Goal: Information Seeking & Learning: Learn about a topic

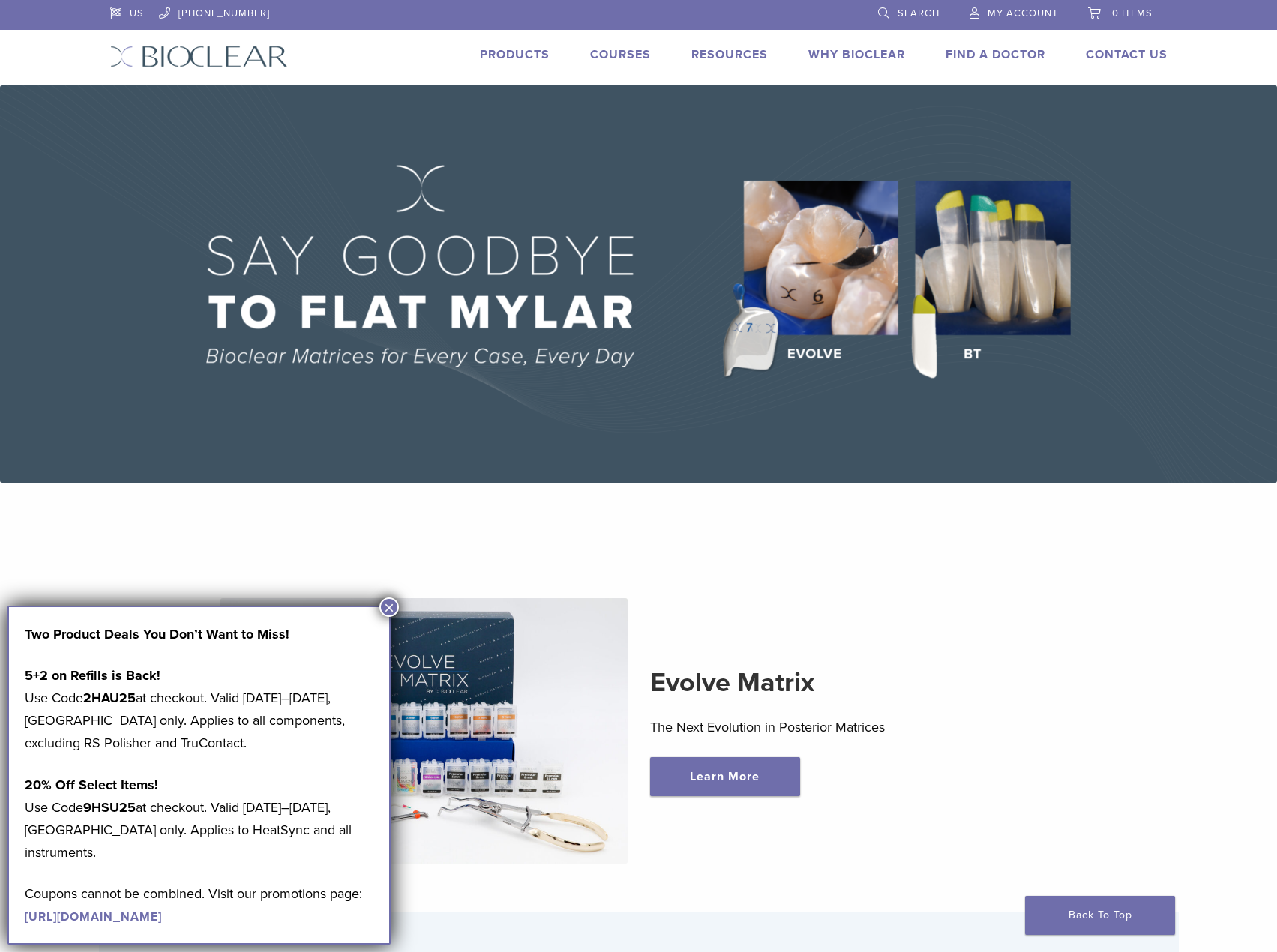
drag, startPoint x: 475, startPoint y: 45, endPoint x: 503, endPoint y: 54, distance: 29.4
click at [503, 54] on link "Products" at bounding box center [515, 54] width 70 height 15
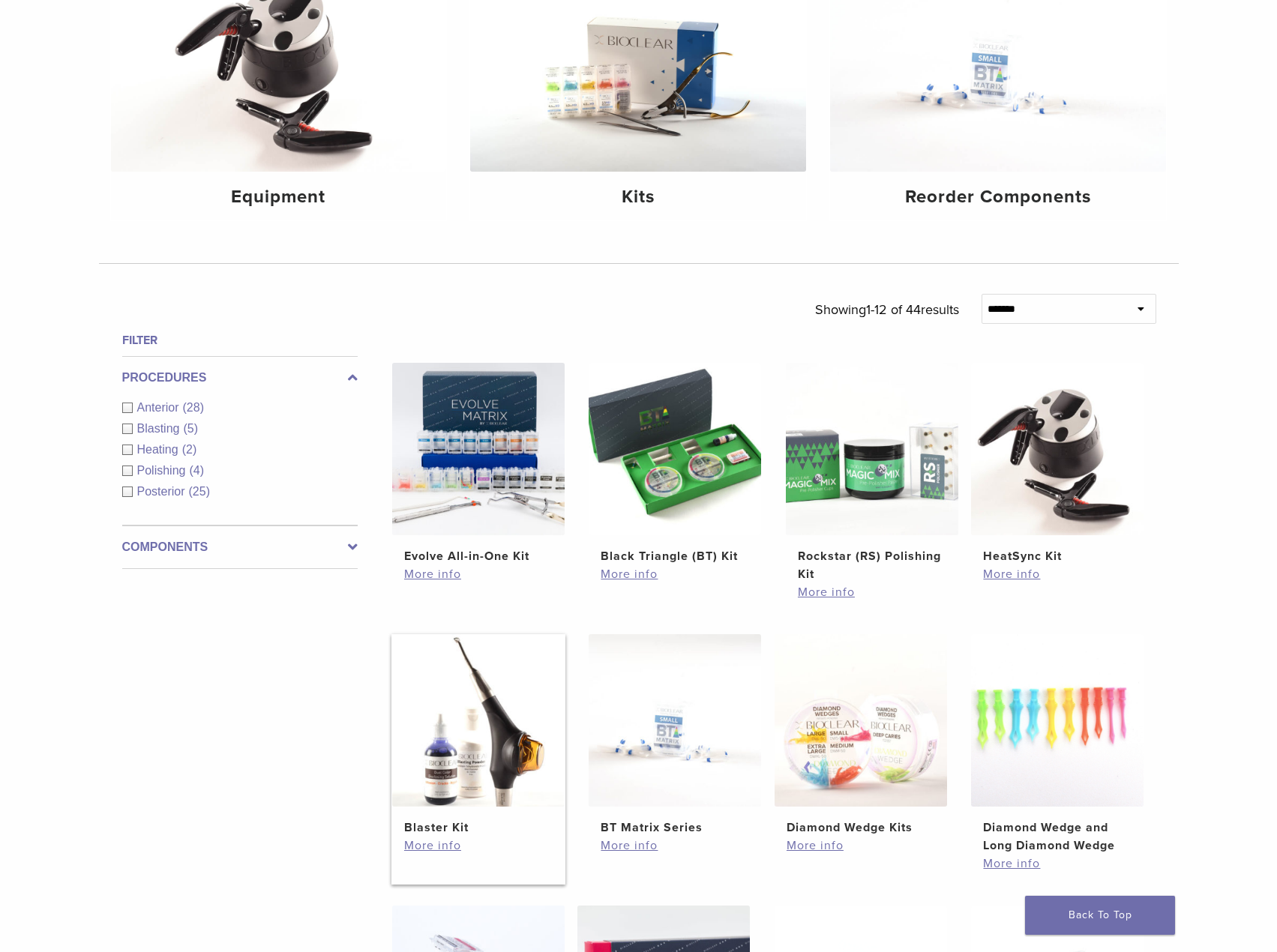
scroll to position [375, 0]
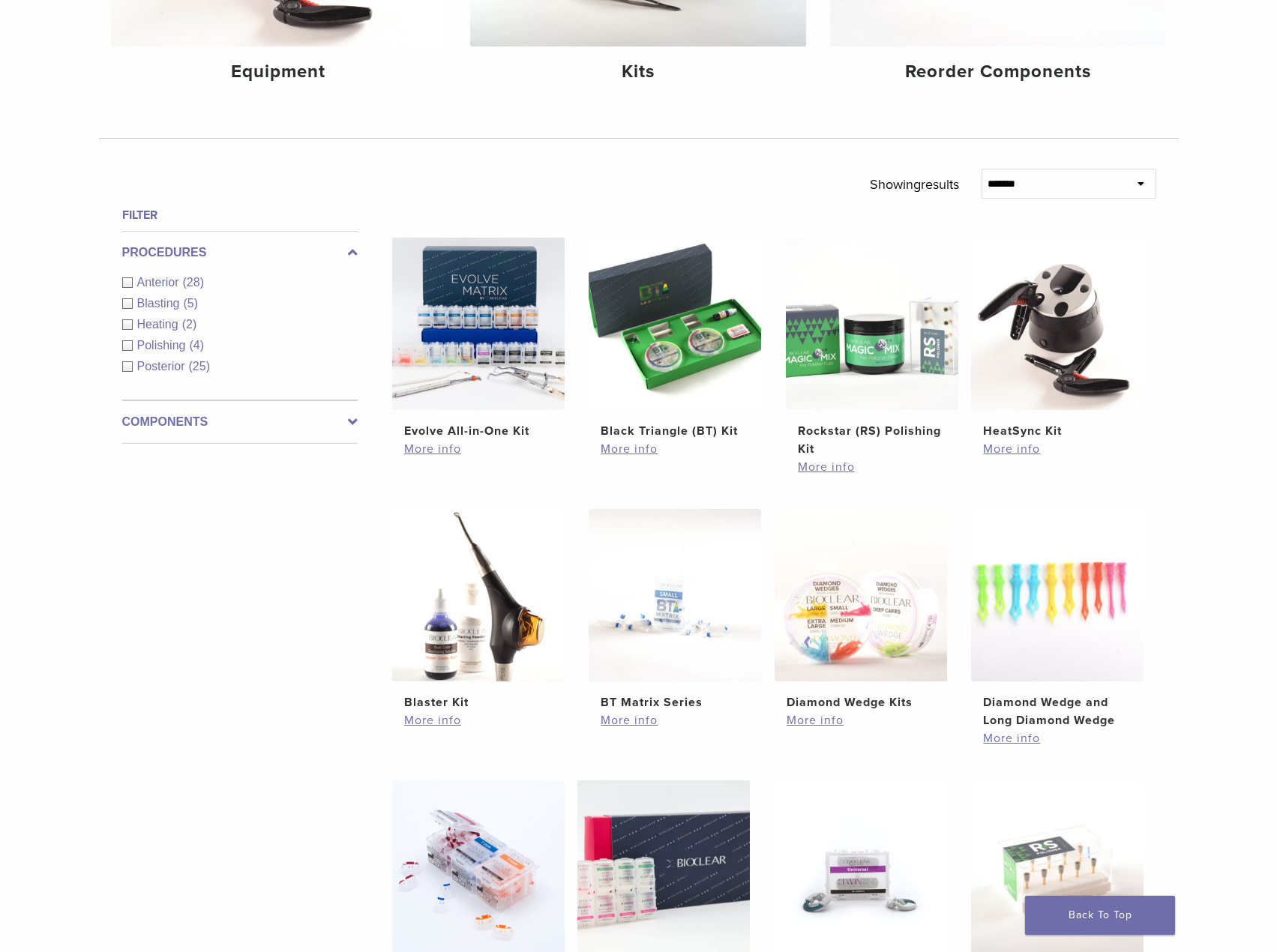
click at [128, 284] on div "Anterior (28)" at bounding box center [239, 282] width 235 height 18
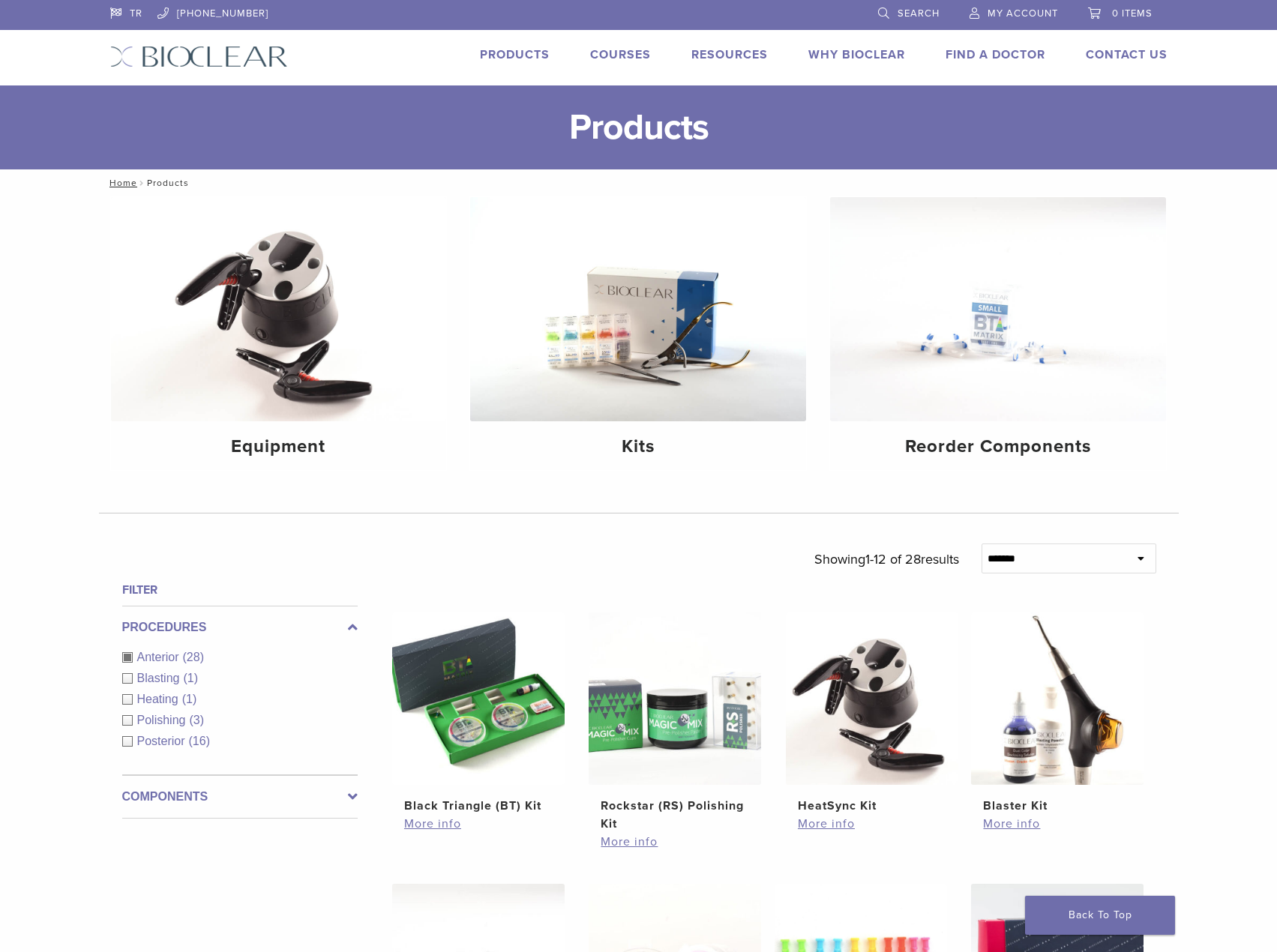
click at [127, 658] on div "Anterior (28)" at bounding box center [239, 657] width 235 height 18
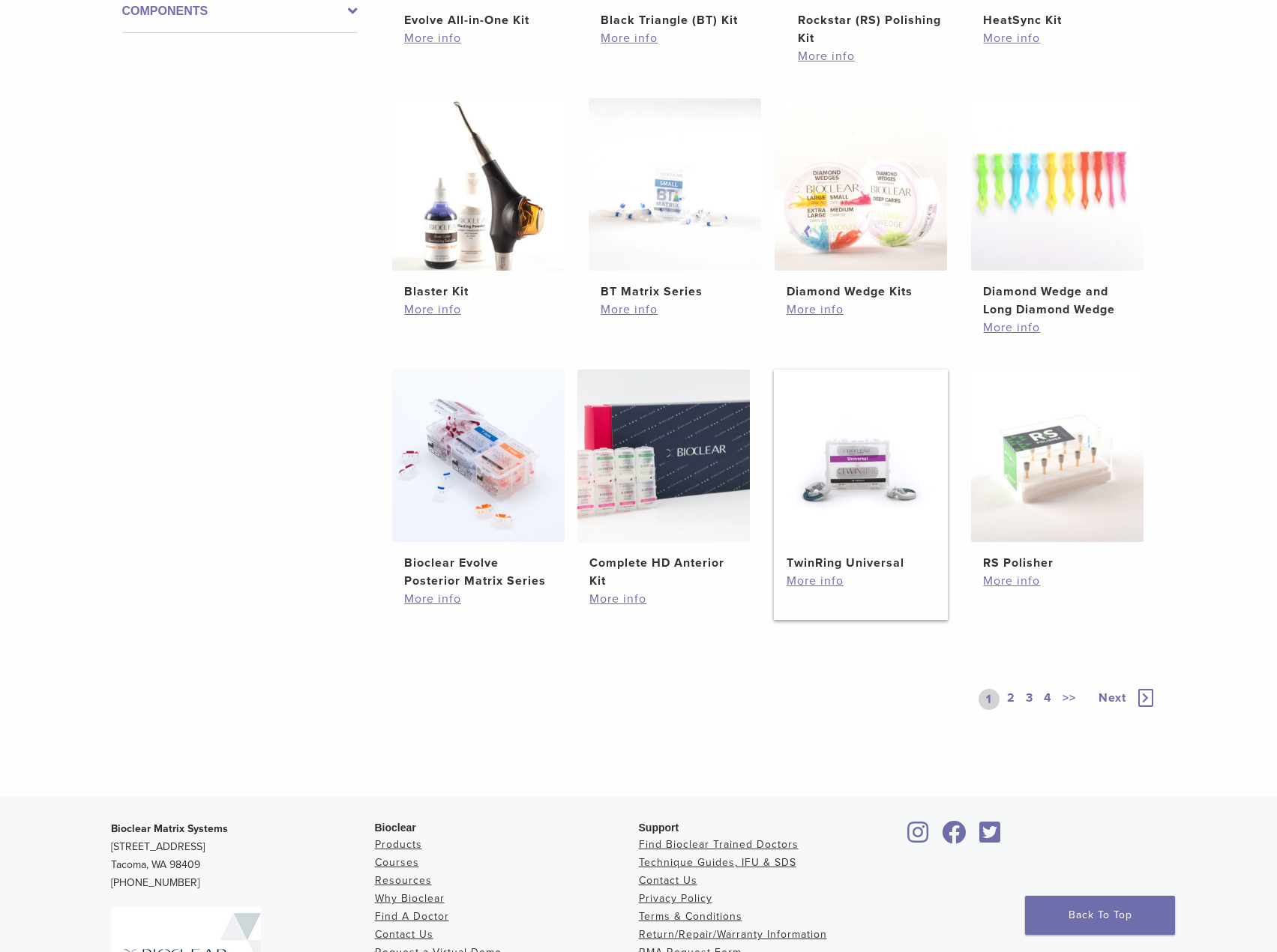
scroll to position [824, 0]
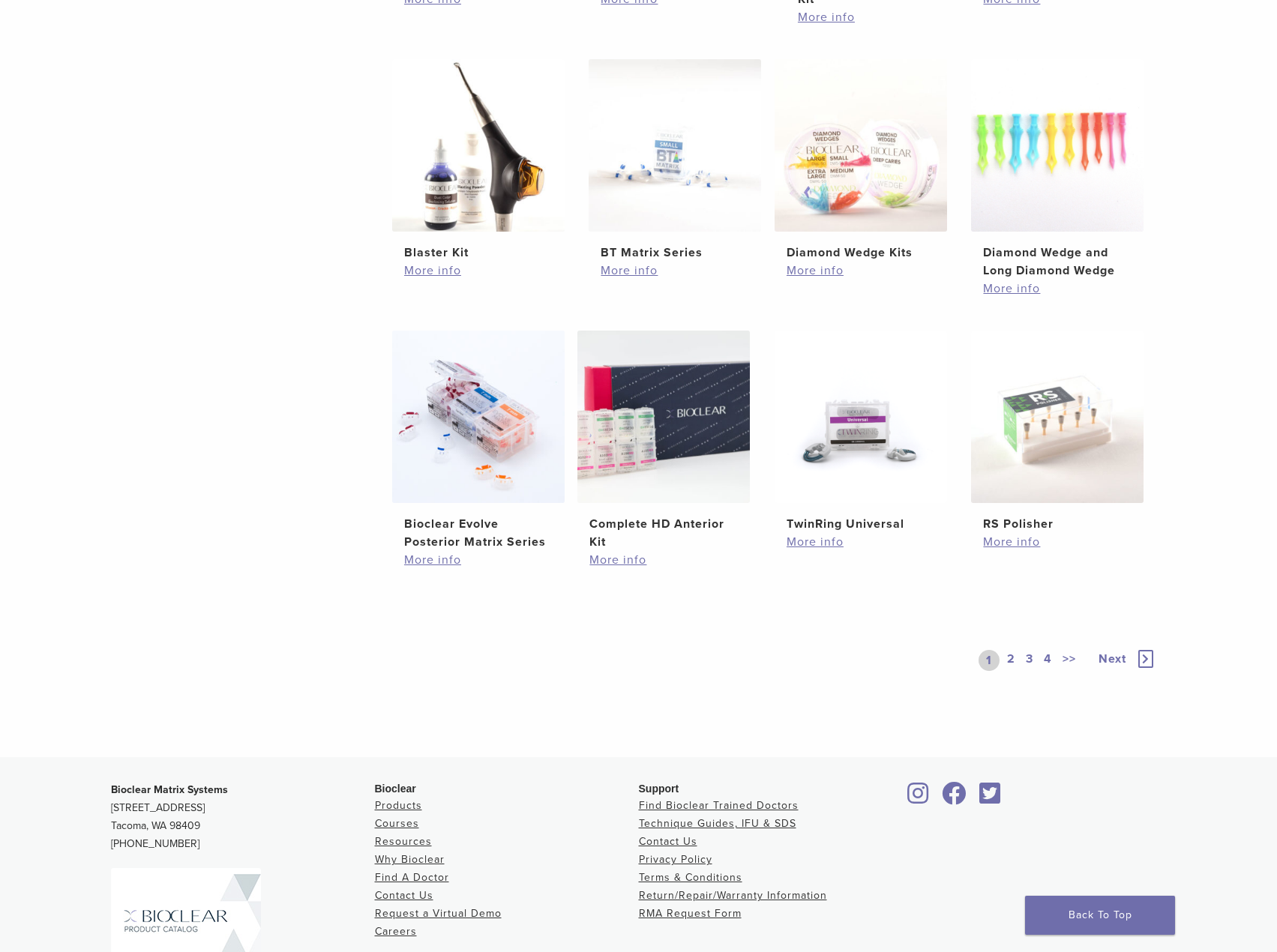
click at [1012, 659] on link "2" at bounding box center [1010, 660] width 14 height 21
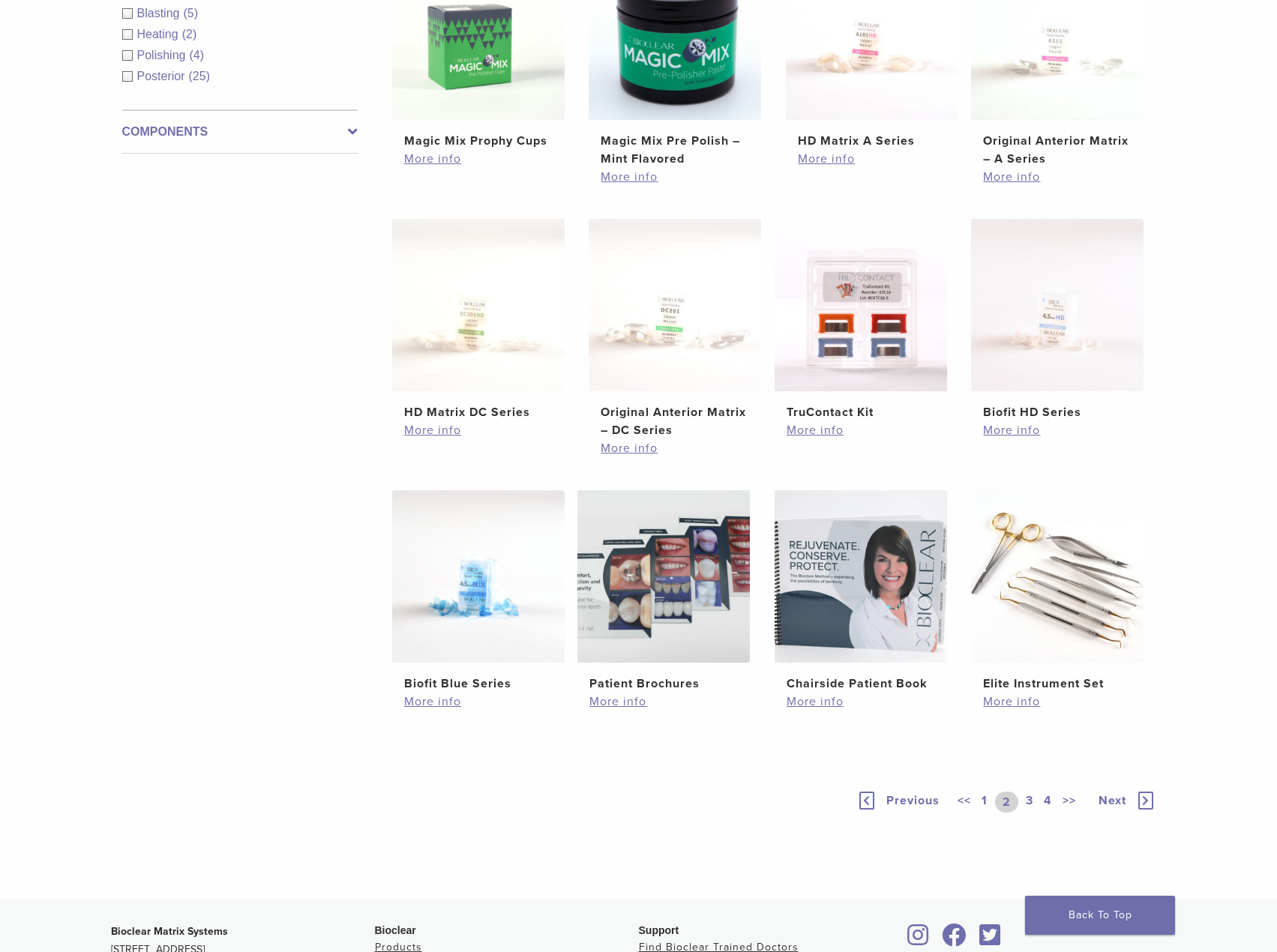
scroll to position [674, 0]
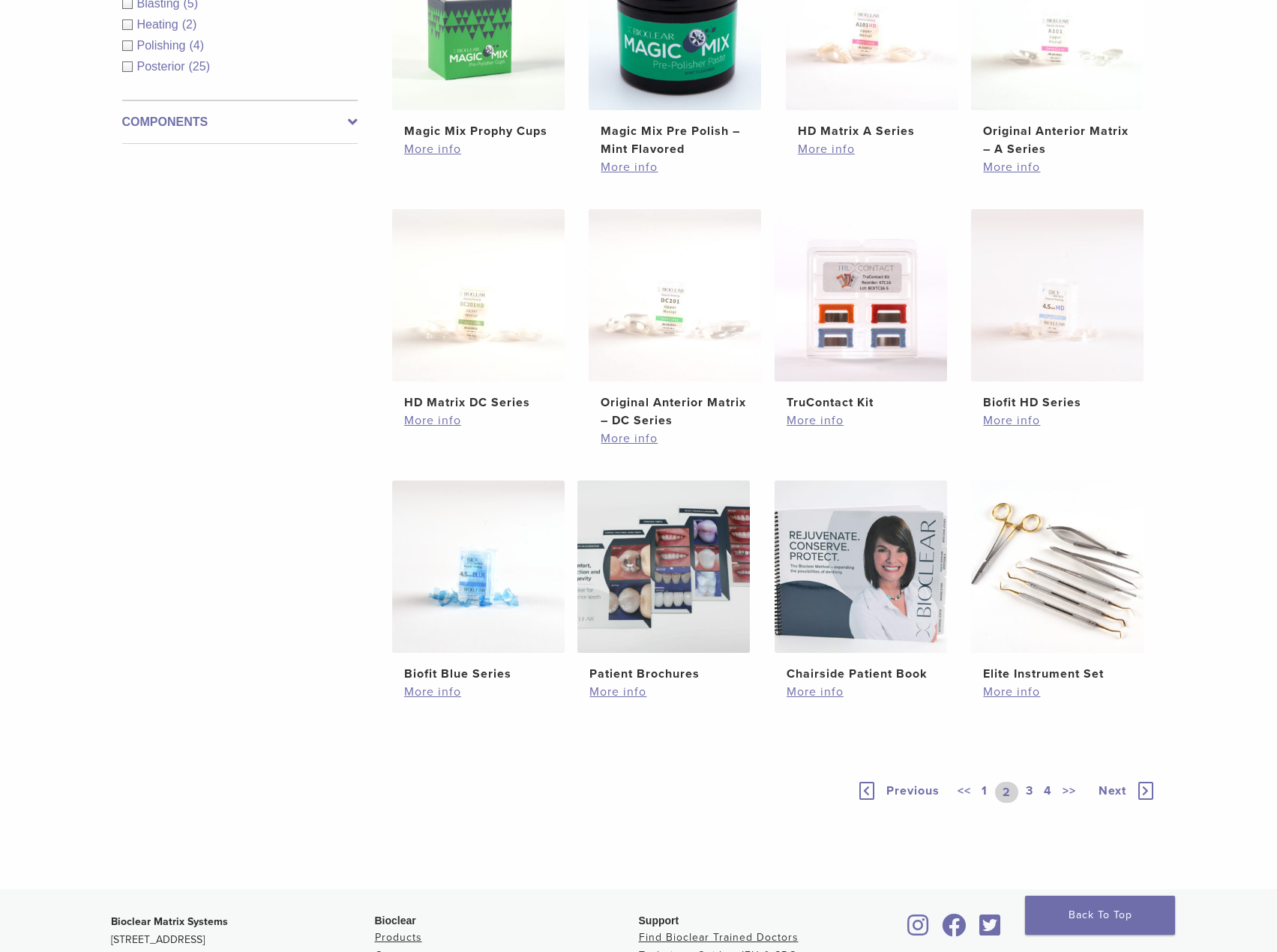
click at [983, 789] on link "1" at bounding box center [984, 792] width 12 height 21
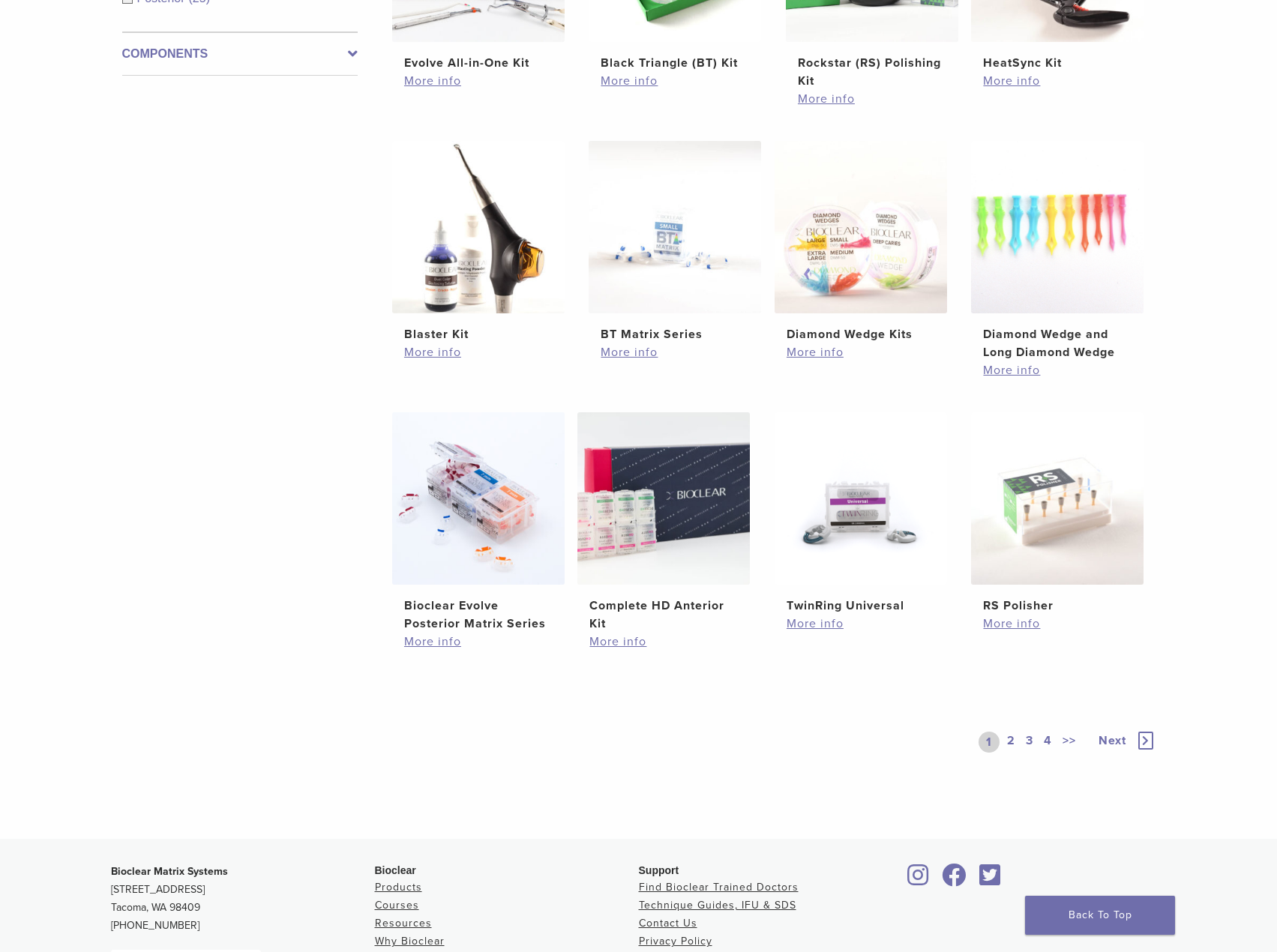
scroll to position [749, 0]
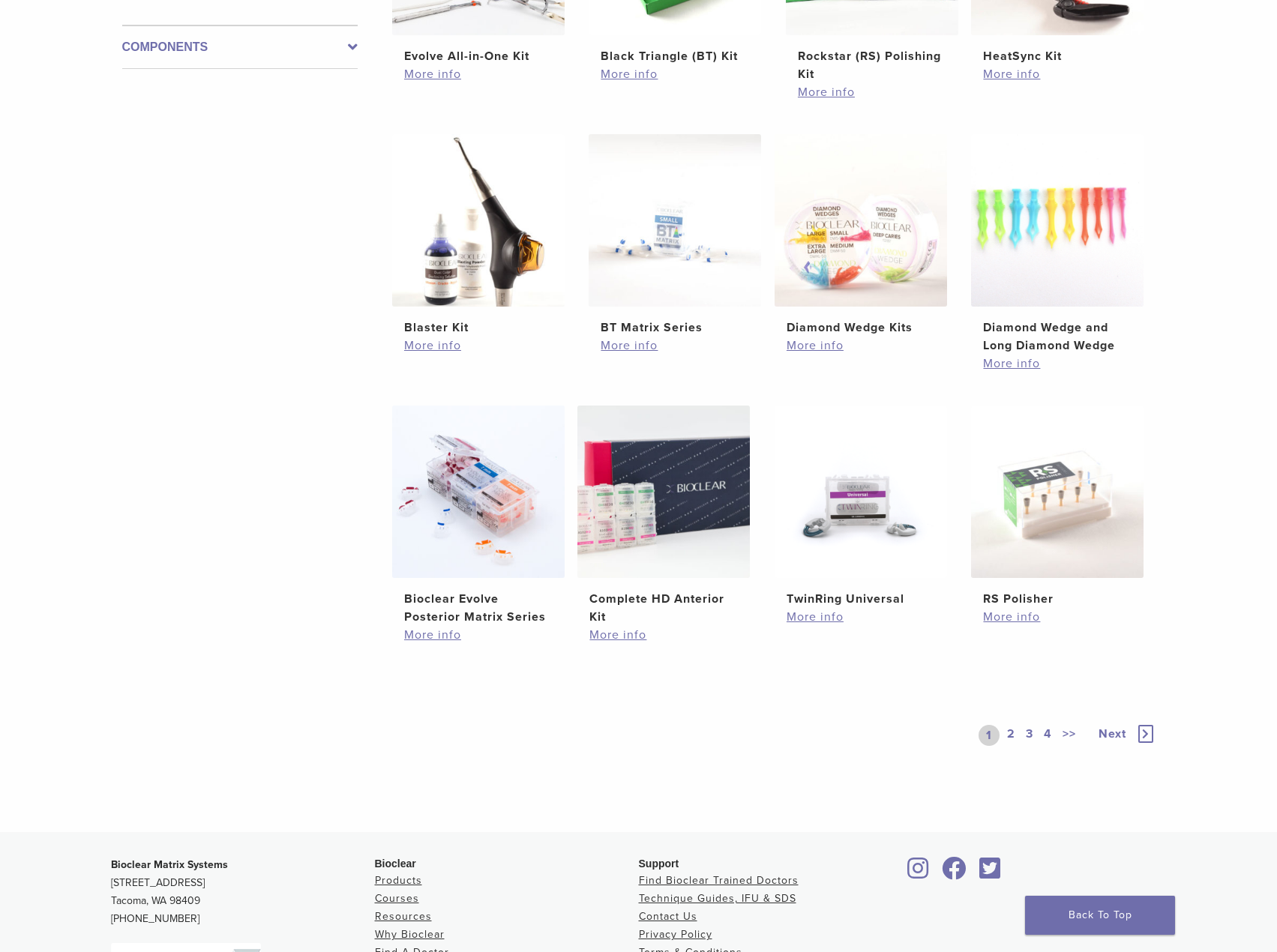
click at [1033, 734] on link "3" at bounding box center [1029, 735] width 14 height 21
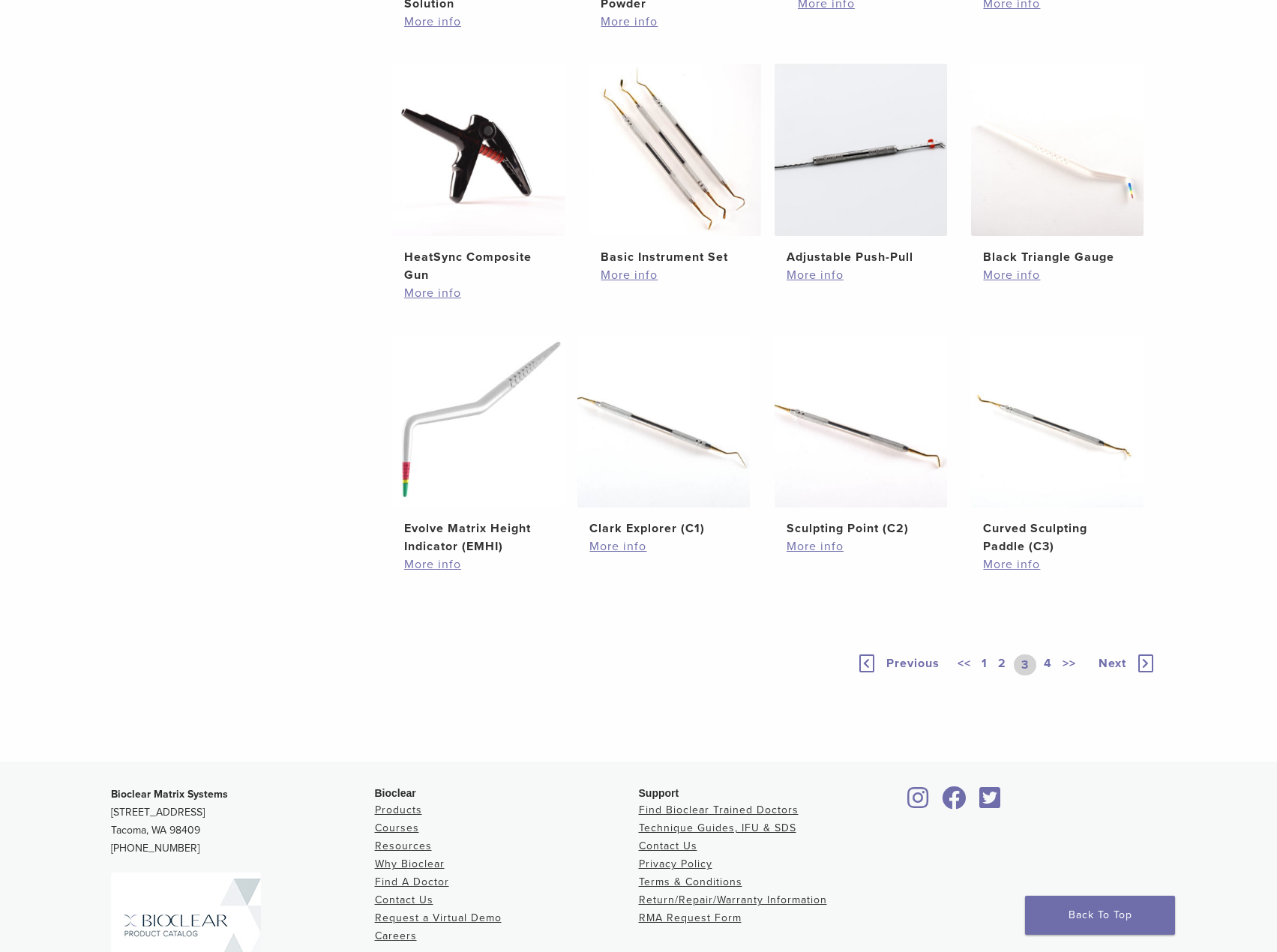
scroll to position [824, 0]
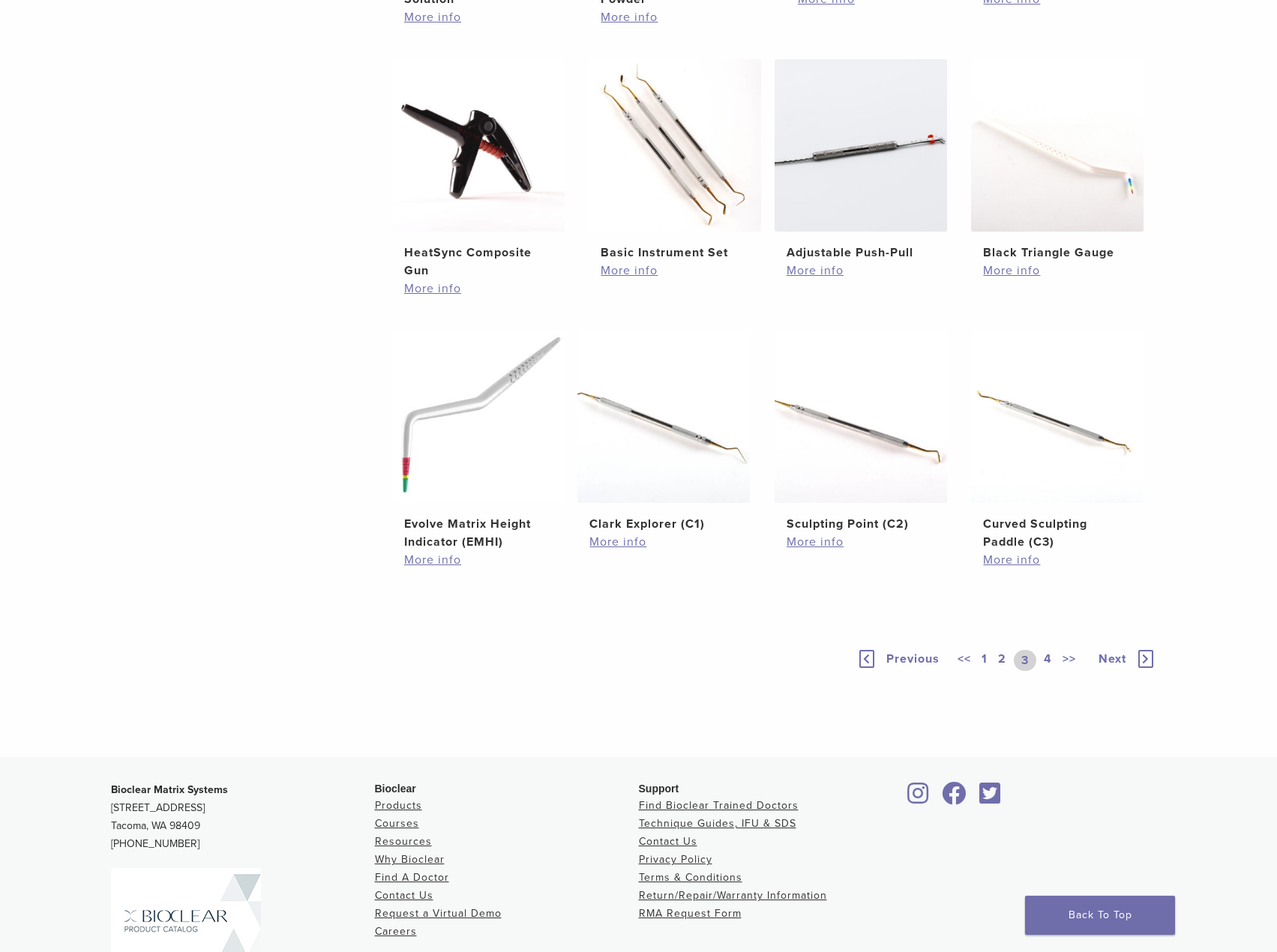
click at [1049, 659] on link "4" at bounding box center [1048, 660] width 14 height 21
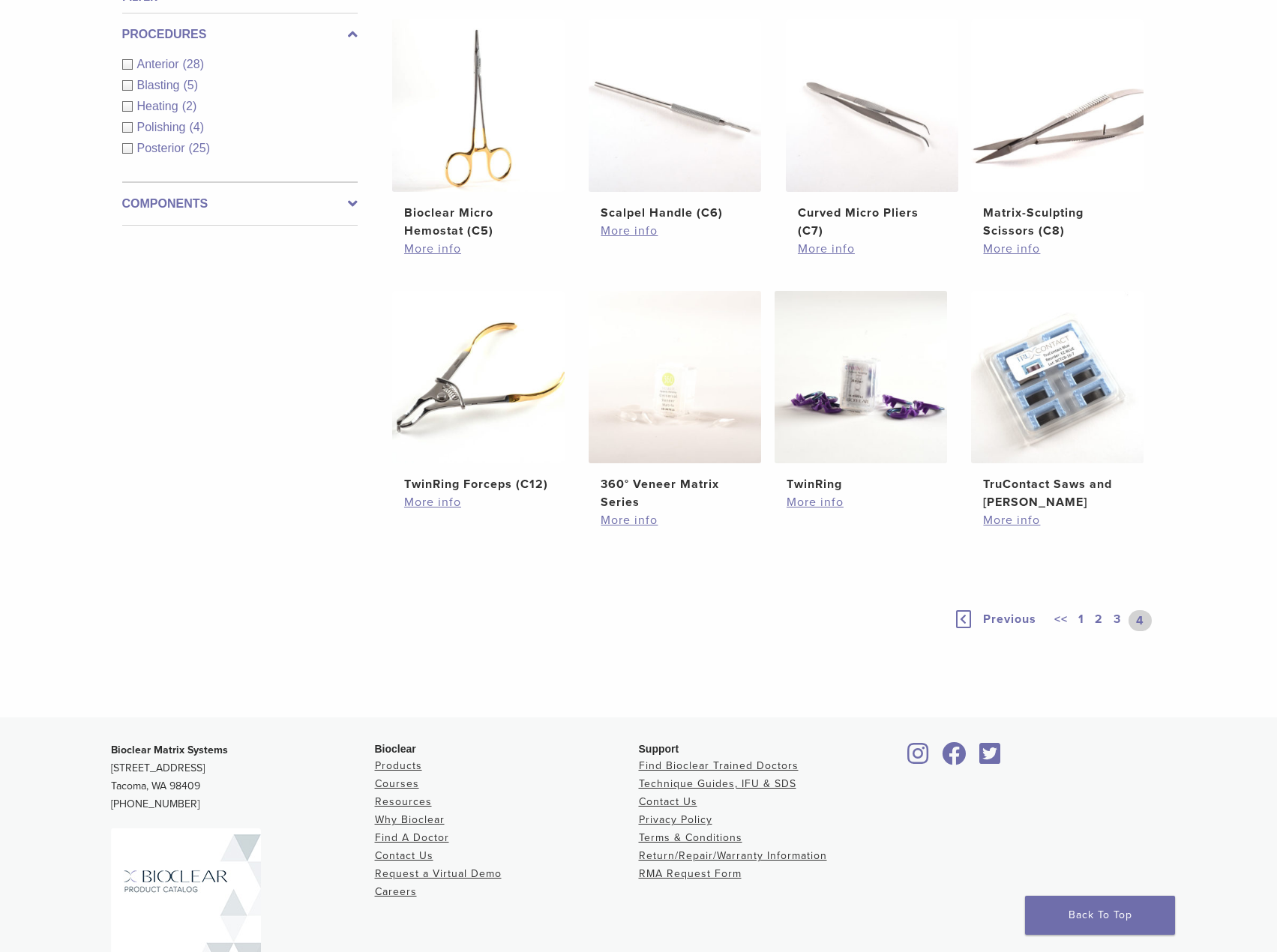
scroll to position [491, 0]
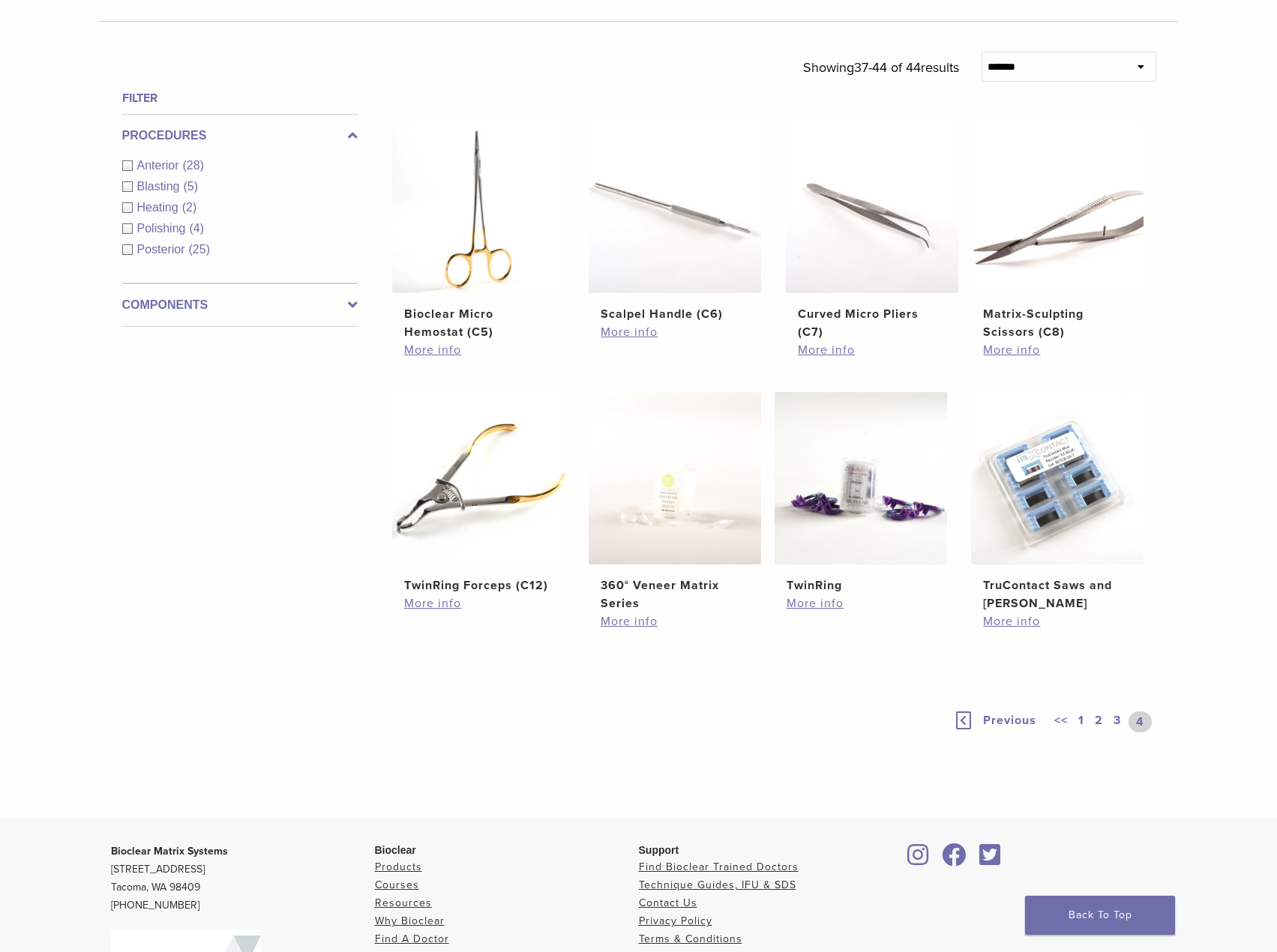
click at [1084, 717] on link "1" at bounding box center [1081, 721] width 12 height 21
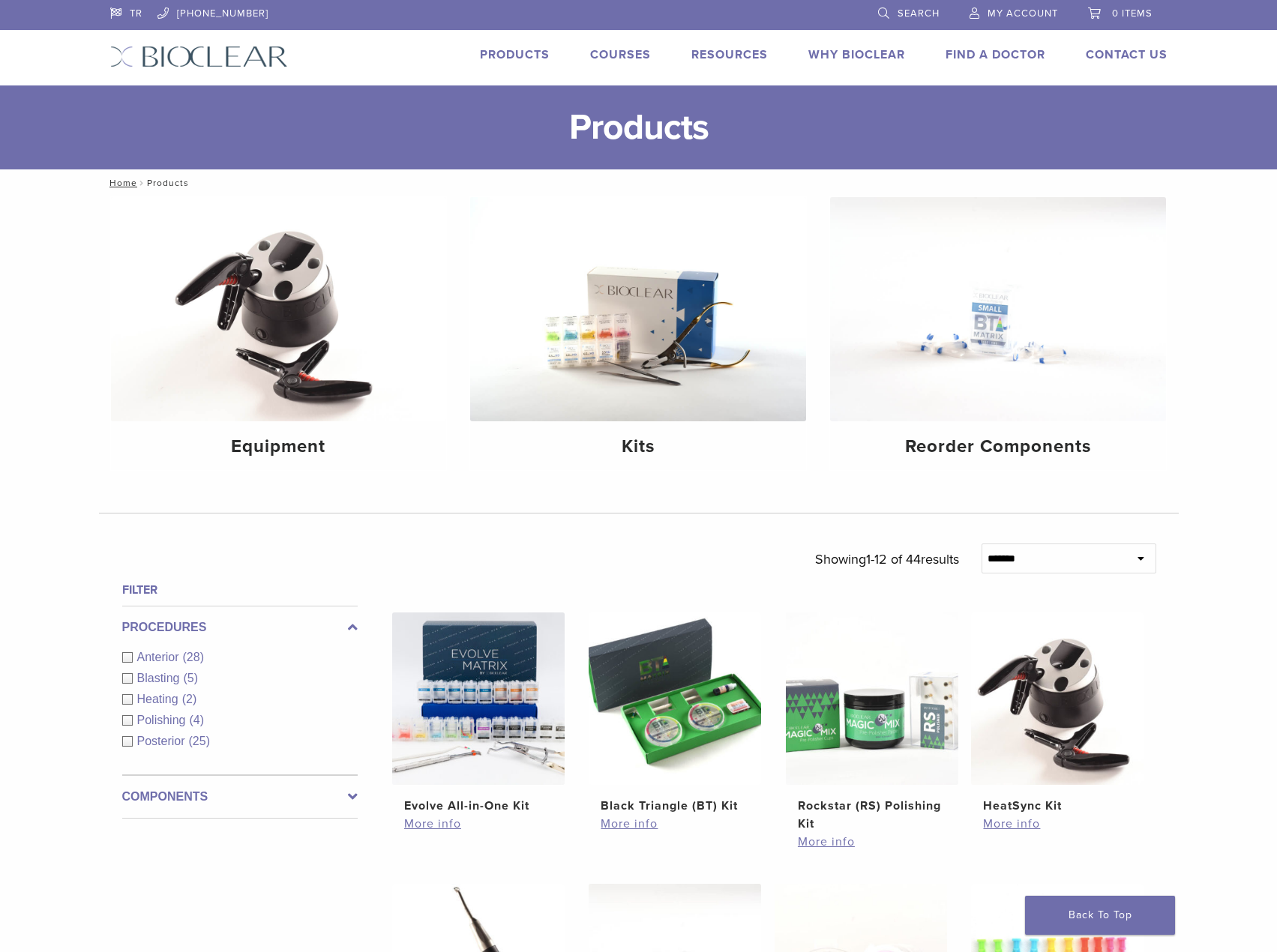
click at [927, 14] on span "Search" at bounding box center [917, 14] width 42 height 12
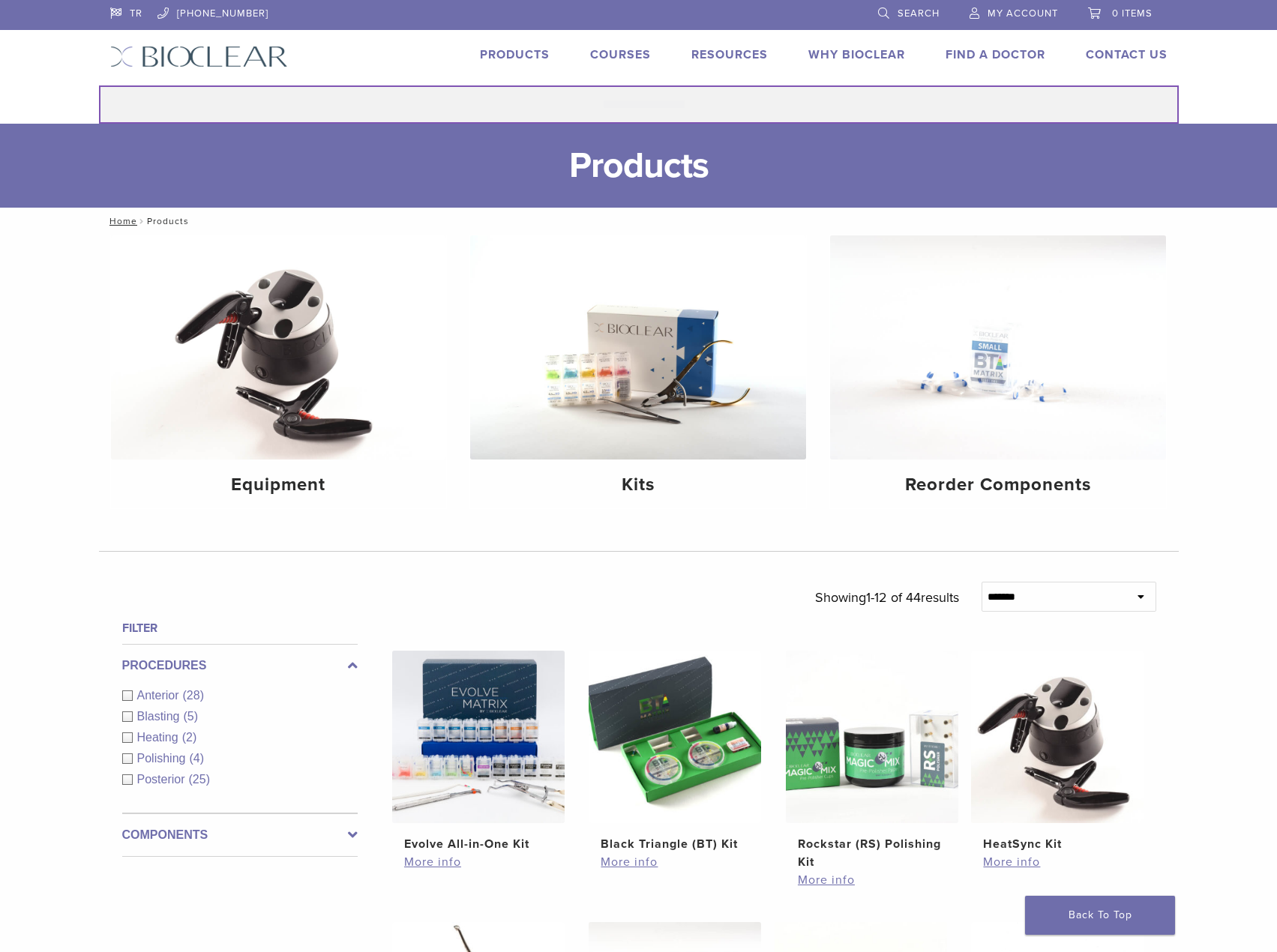
click at [629, 104] on input "Search for:" at bounding box center [638, 104] width 1079 height 38
type input "*****"
click at [98, 84] on button "Search" at bounding box center [98, 84] width 1 height 1
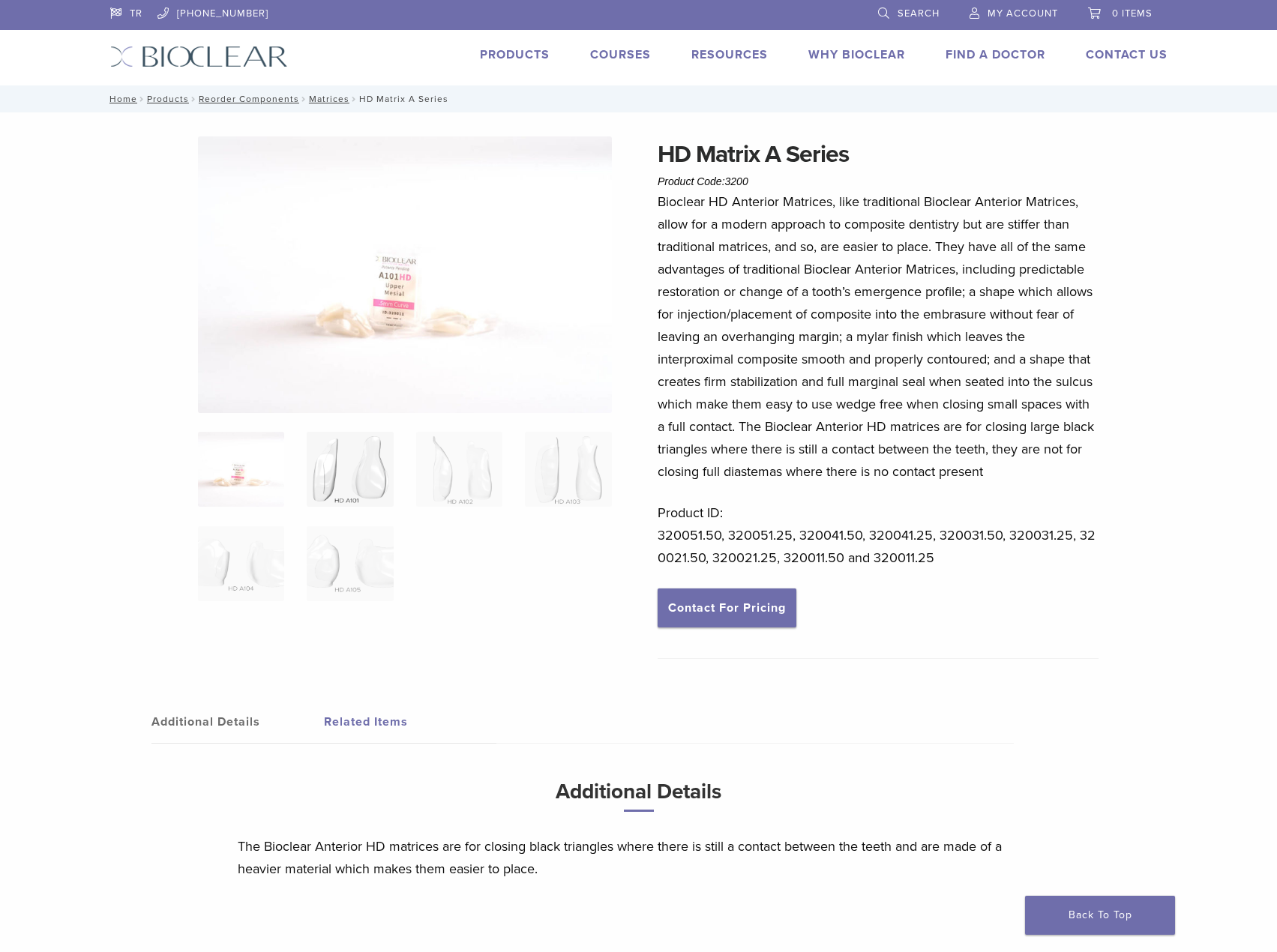
click at [377, 462] on img at bounding box center [349, 469] width 86 height 75
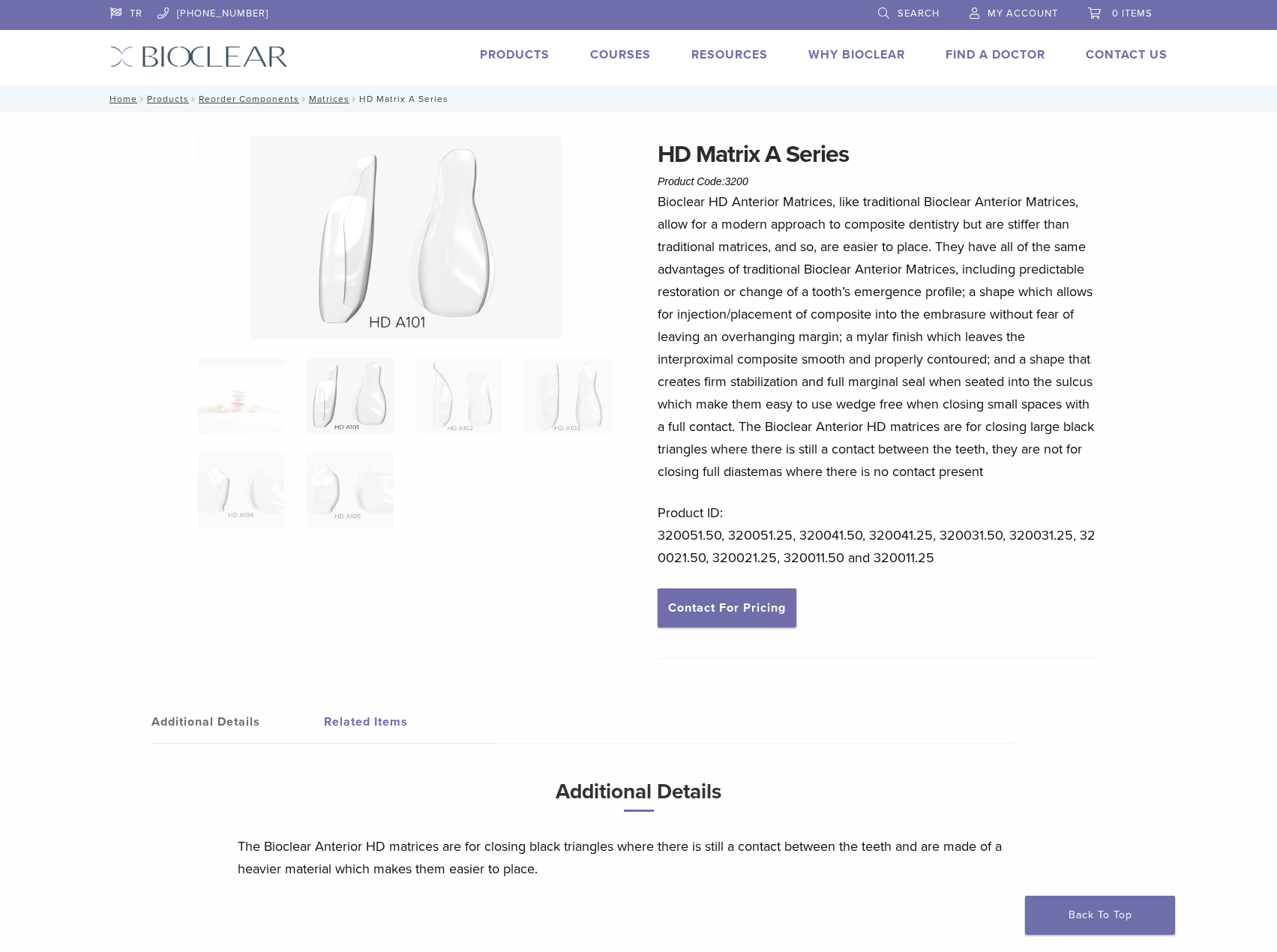
click at [391, 244] on img at bounding box center [406, 238] width 312 height 203
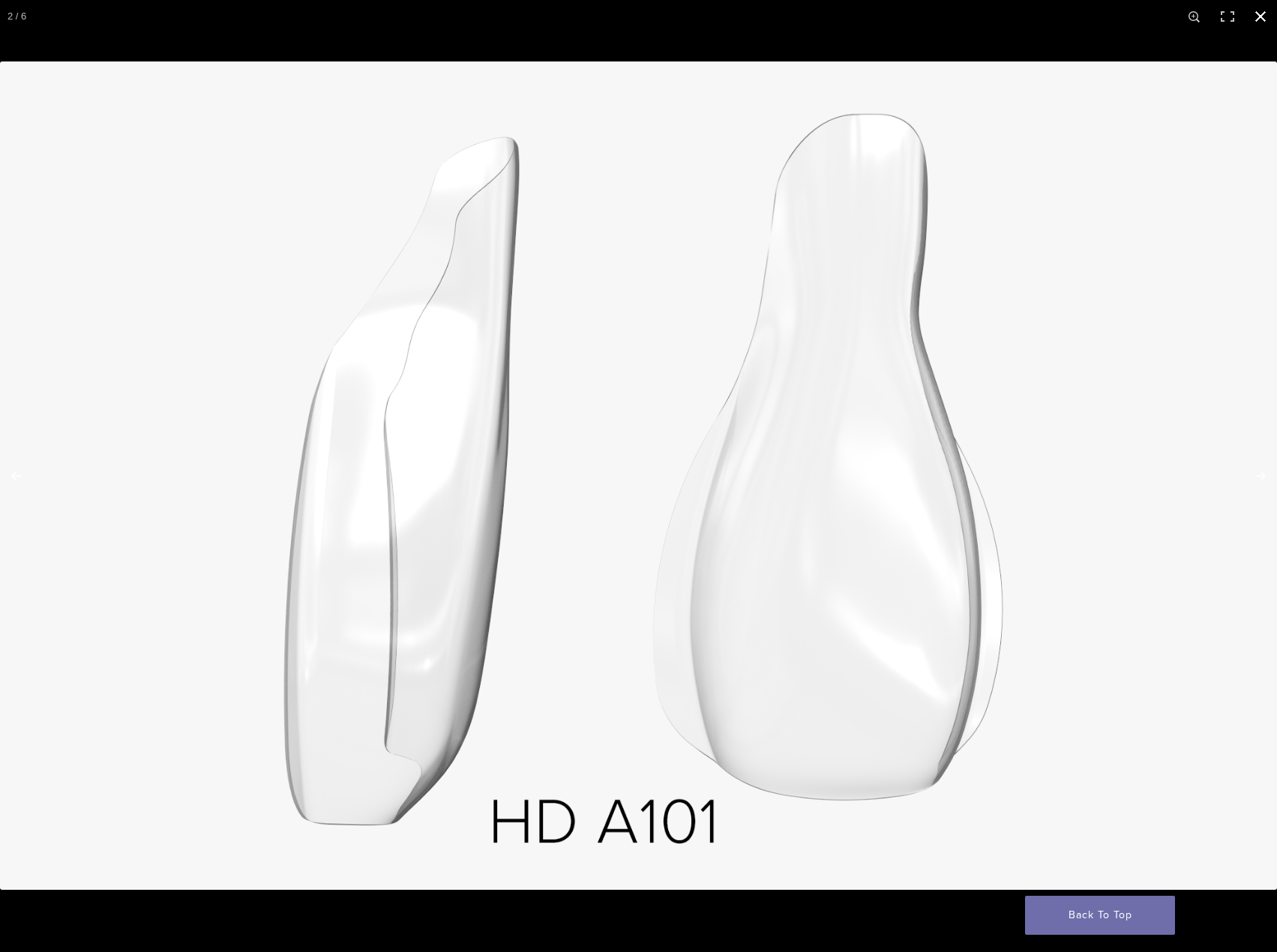
click at [1262, 17] on button "Close (Esc)" at bounding box center [1260, 16] width 33 height 33
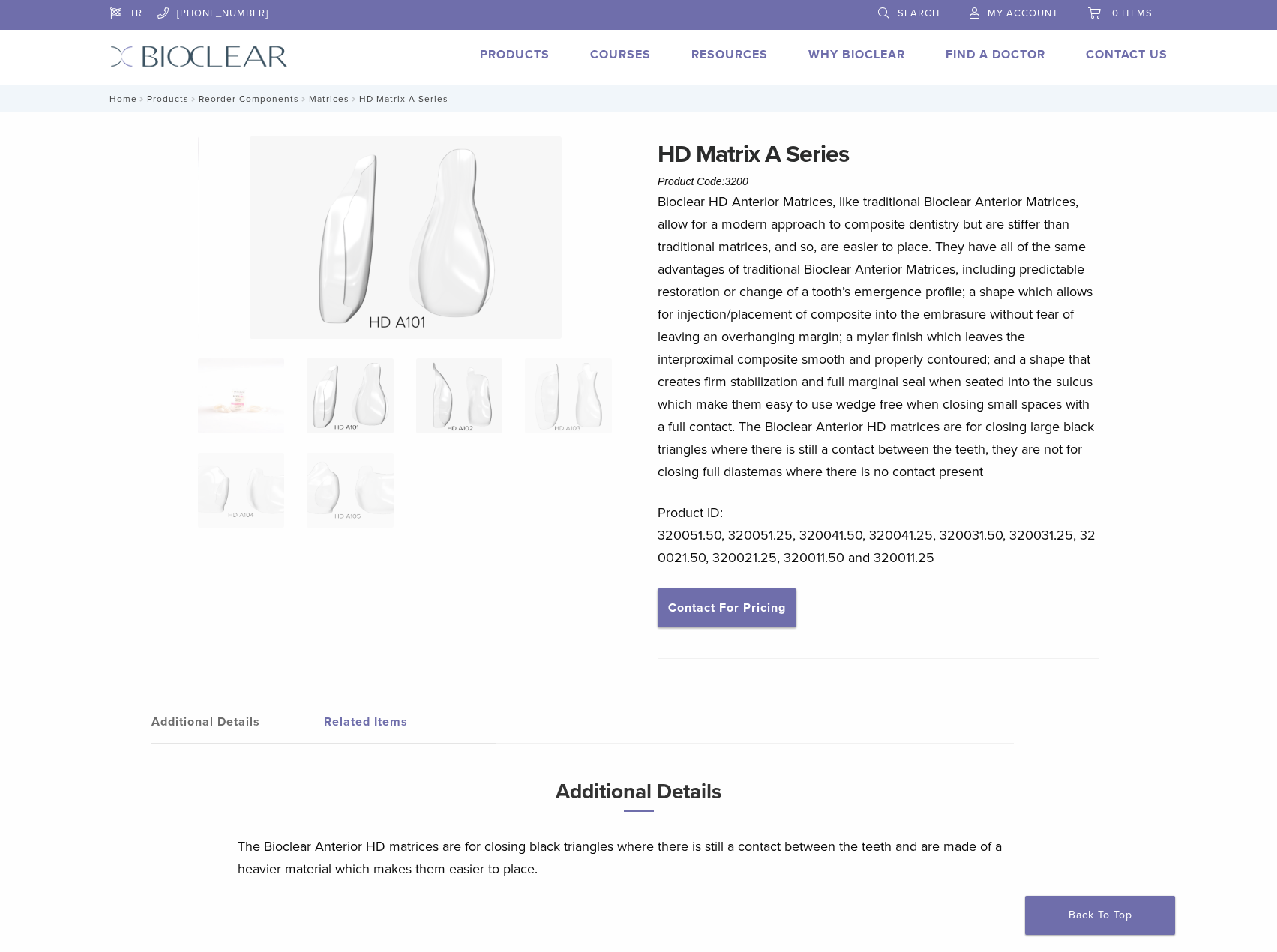
click at [481, 398] on img at bounding box center [458, 396] width 86 height 75
click at [412, 231] on img at bounding box center [405, 238] width 312 height 203
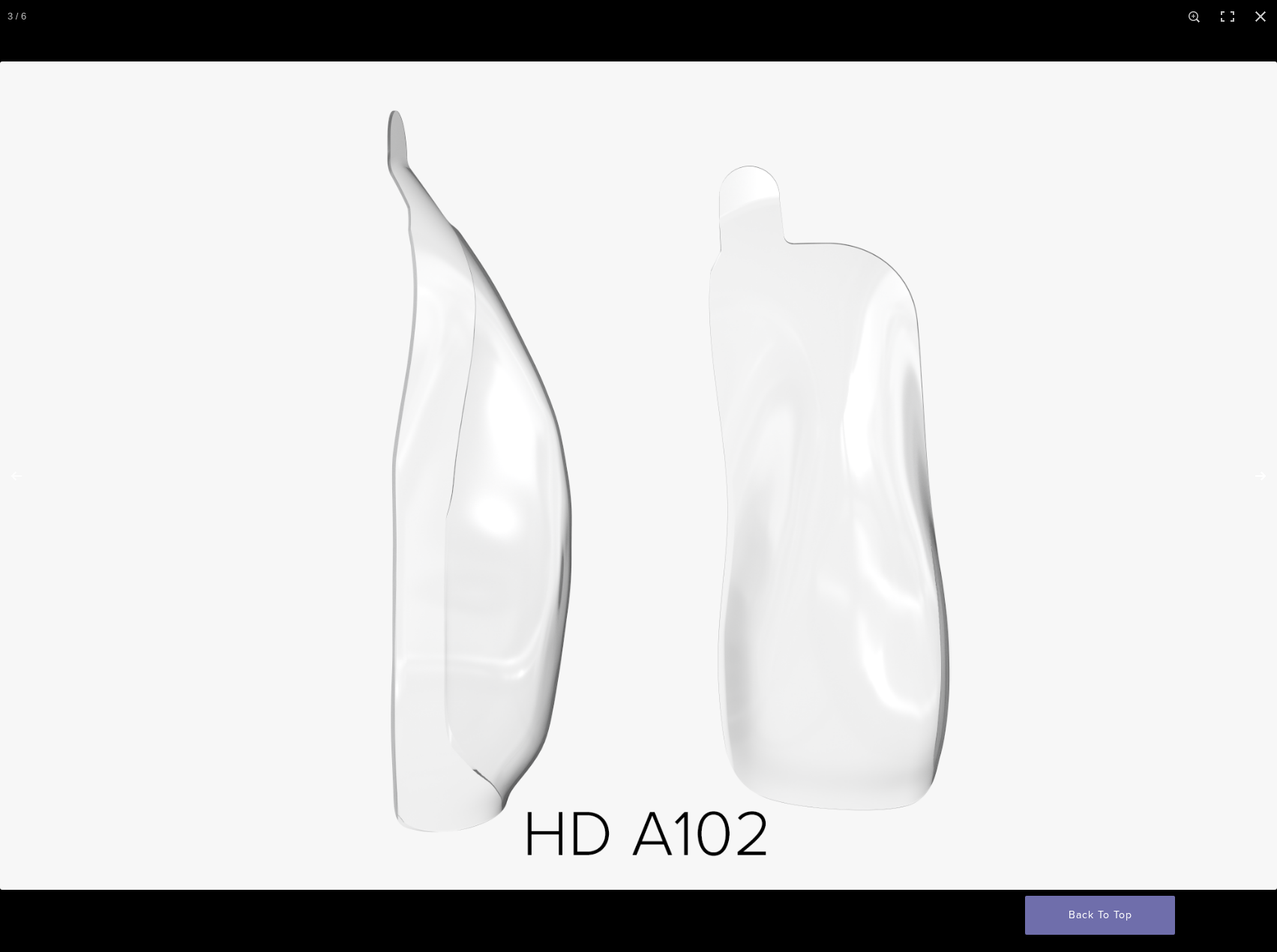
click at [1262, 487] on button "Next (arrow right)" at bounding box center [1251, 476] width 53 height 75
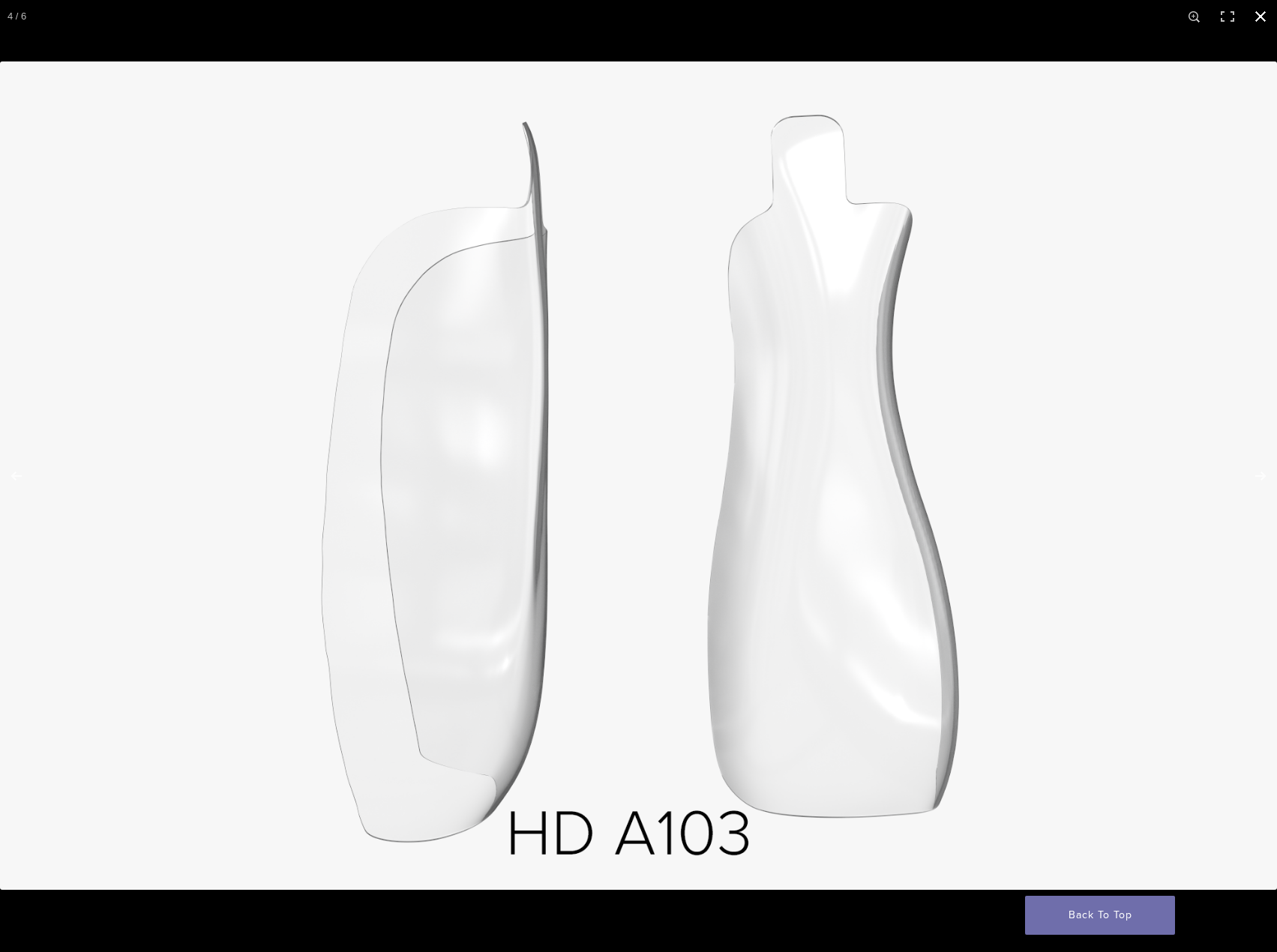
click at [1260, 19] on button "Close (Esc)" at bounding box center [1260, 16] width 33 height 33
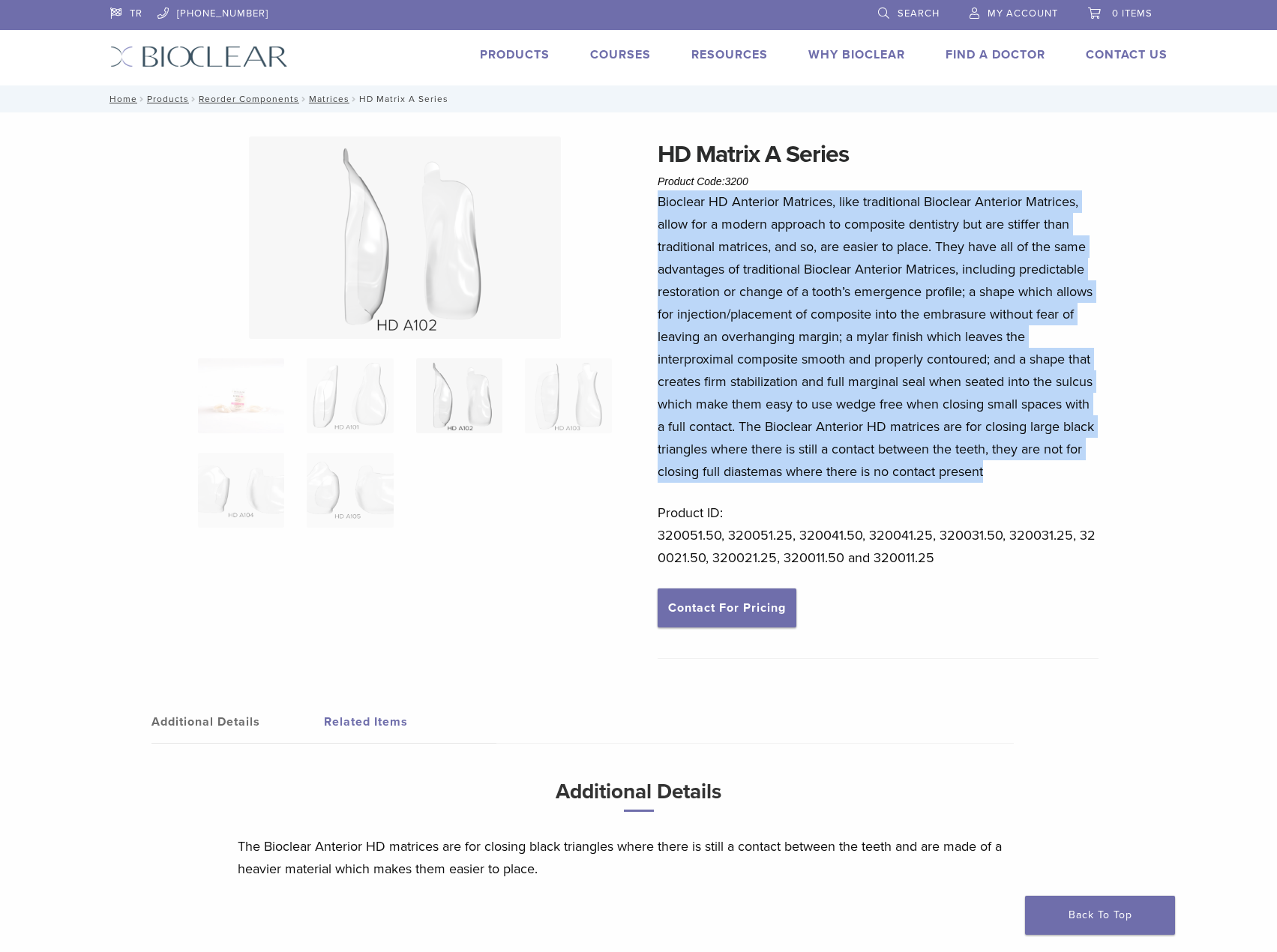
drag, startPoint x: 657, startPoint y: 202, endPoint x: 1010, endPoint y: 471, distance: 443.8
click at [1010, 471] on div "HD Matrix A Series Product Code: 3200 $ 75.38 – $ 140.77 Price range: $75.38 th…" at bounding box center [638, 548] width 1079 height 824
copy p "Bioclear HD Anterior Matrices, like traditional Bioclear Anterior Matrices, all…"
click at [265, 393] on img at bounding box center [240, 396] width 86 height 75
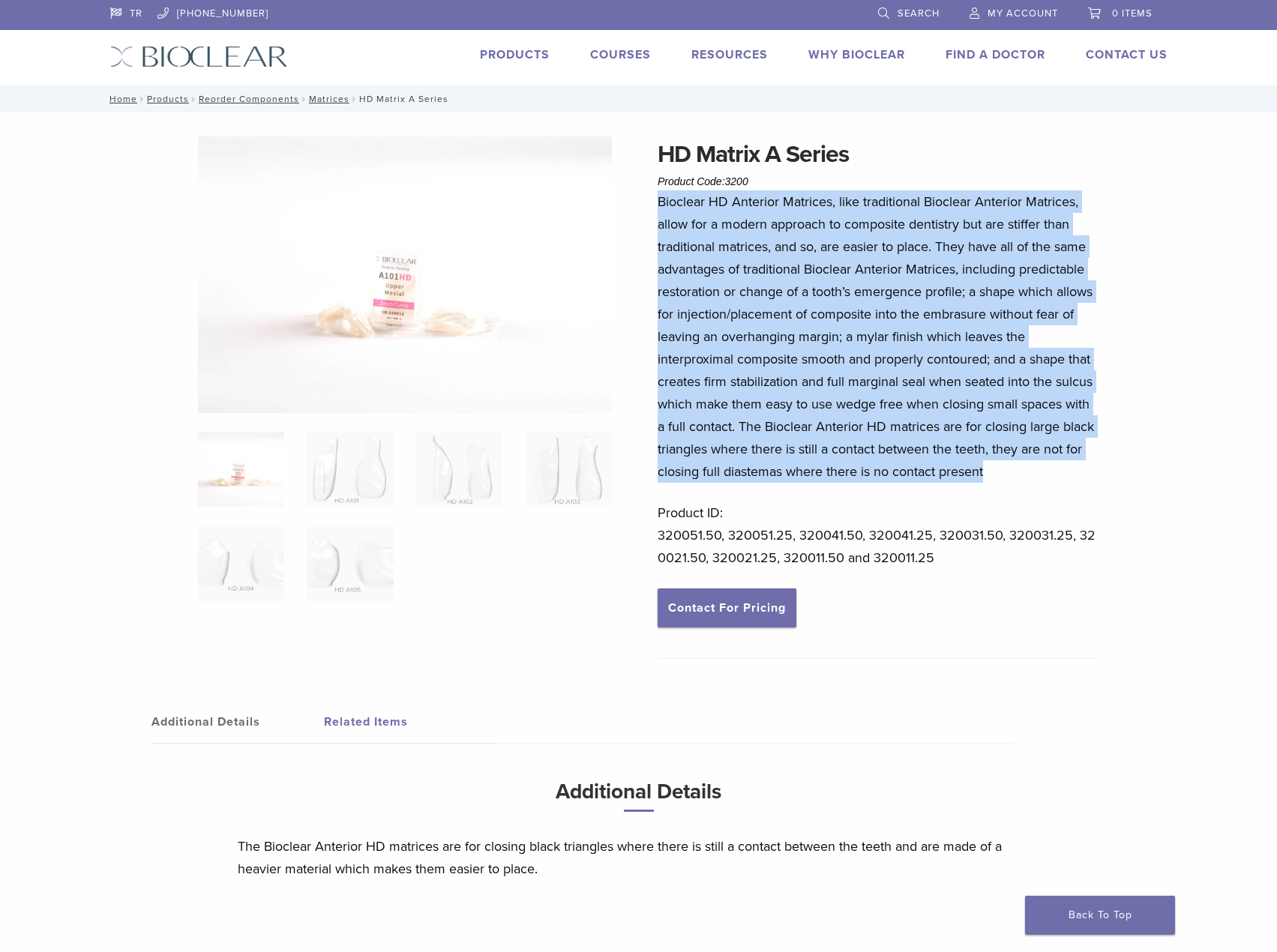
click at [378, 311] on img at bounding box center [405, 274] width 414 height 277
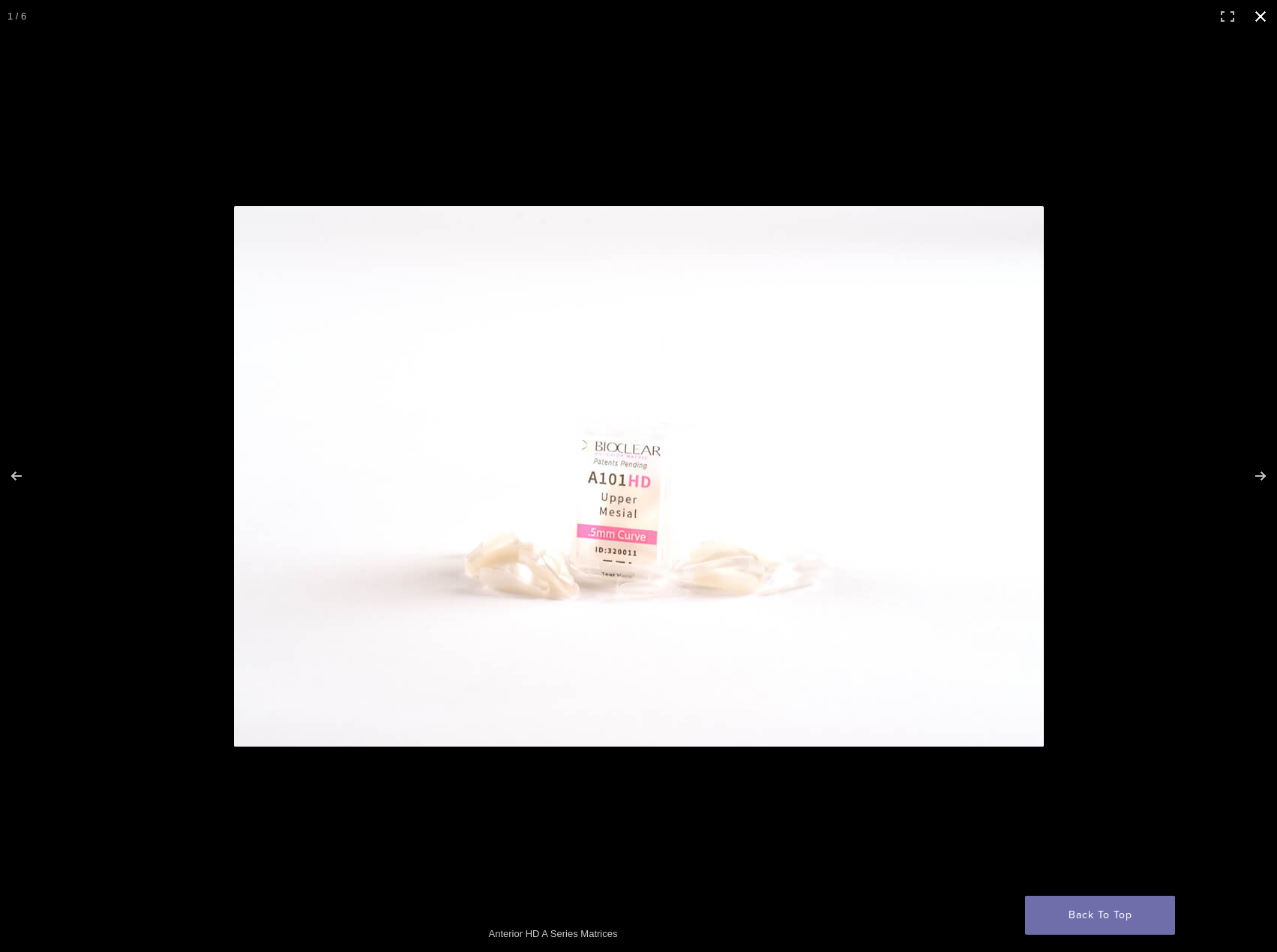
click at [1253, 18] on button "Close (Esc)" at bounding box center [1260, 16] width 33 height 33
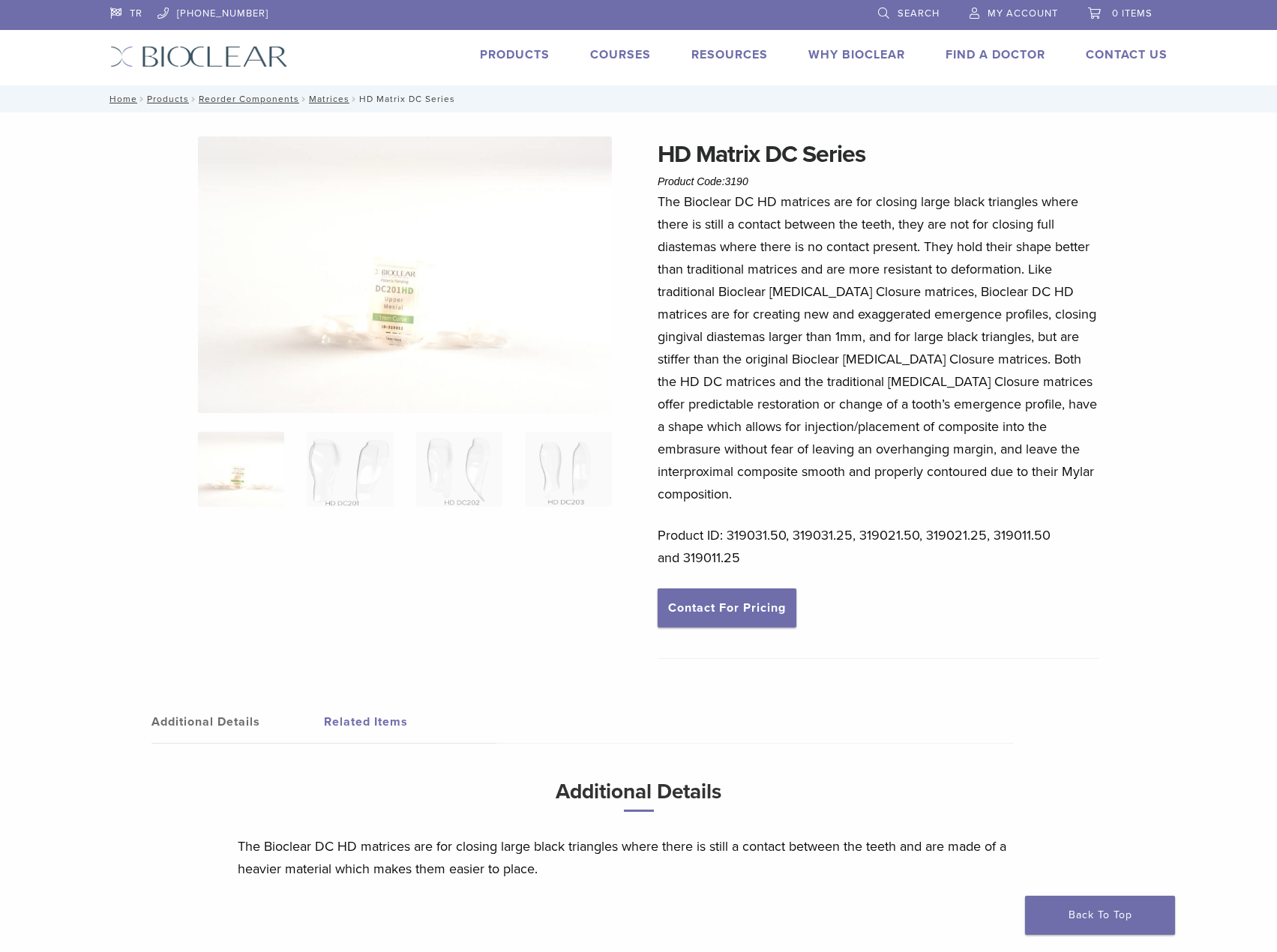
click at [422, 284] on img at bounding box center [405, 274] width 414 height 277
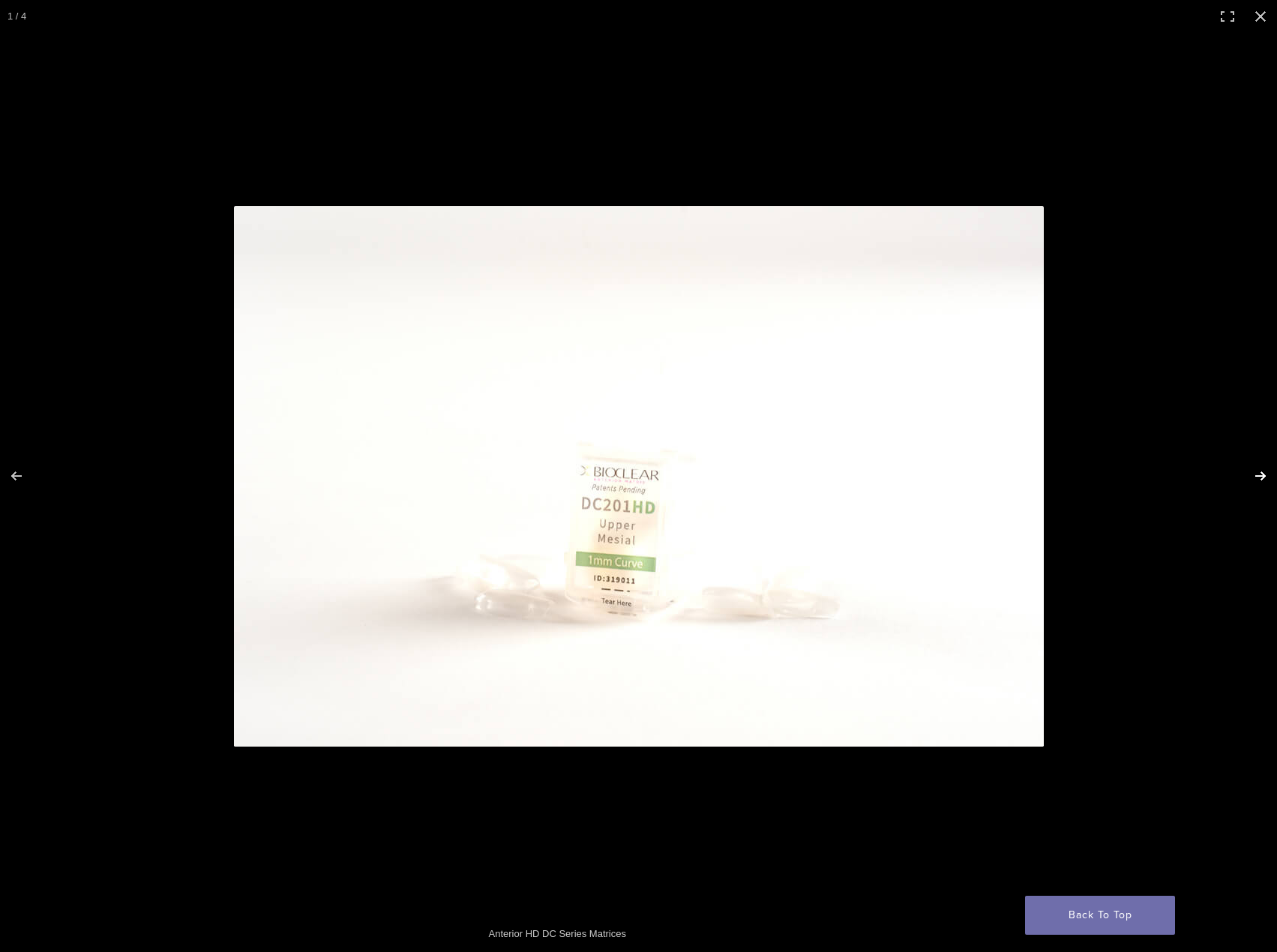
click at [1260, 471] on button "Next (arrow right)" at bounding box center [1251, 476] width 53 height 75
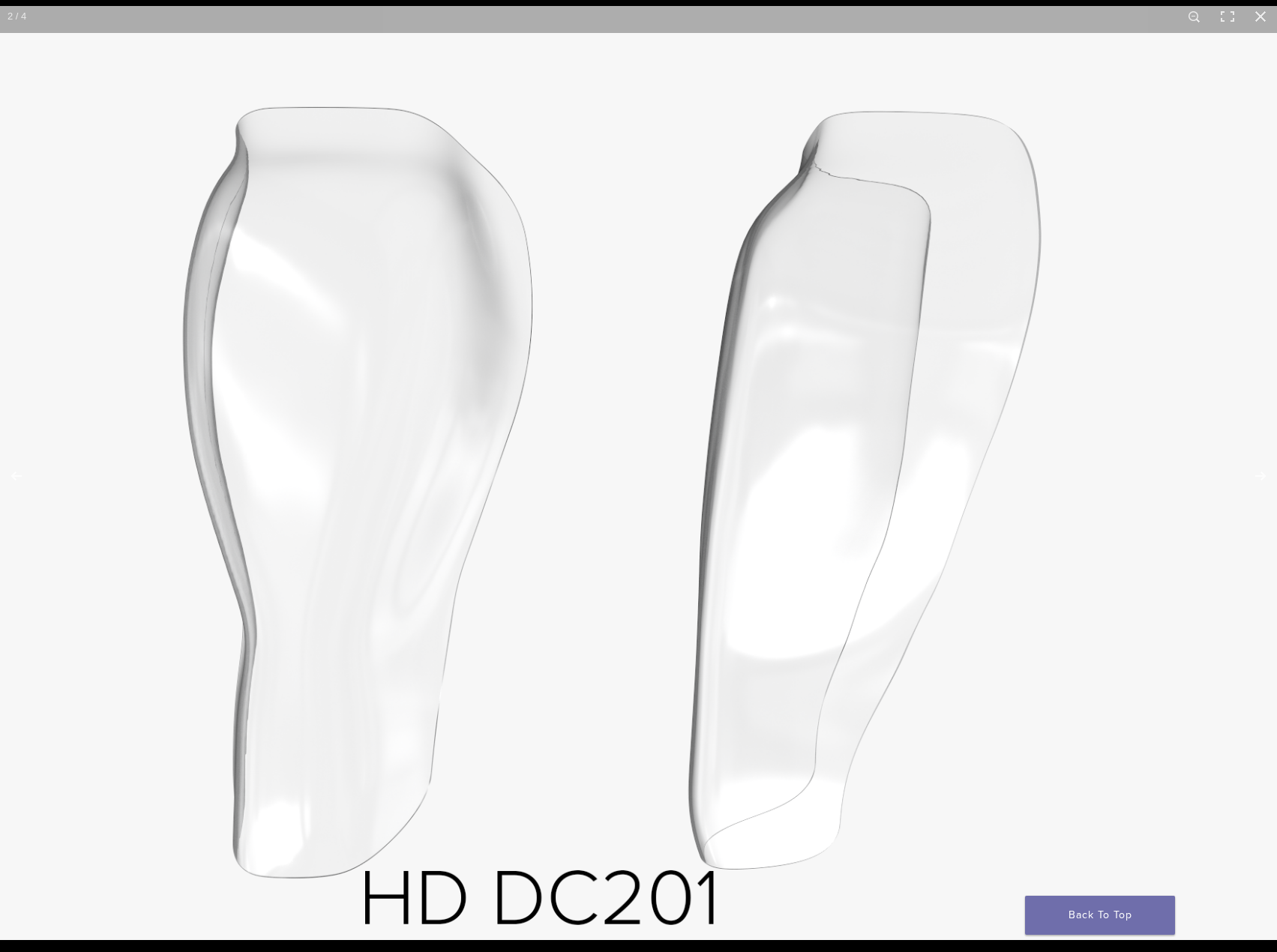
click at [783, 537] on img at bounding box center [628, 473] width 1440 height 934
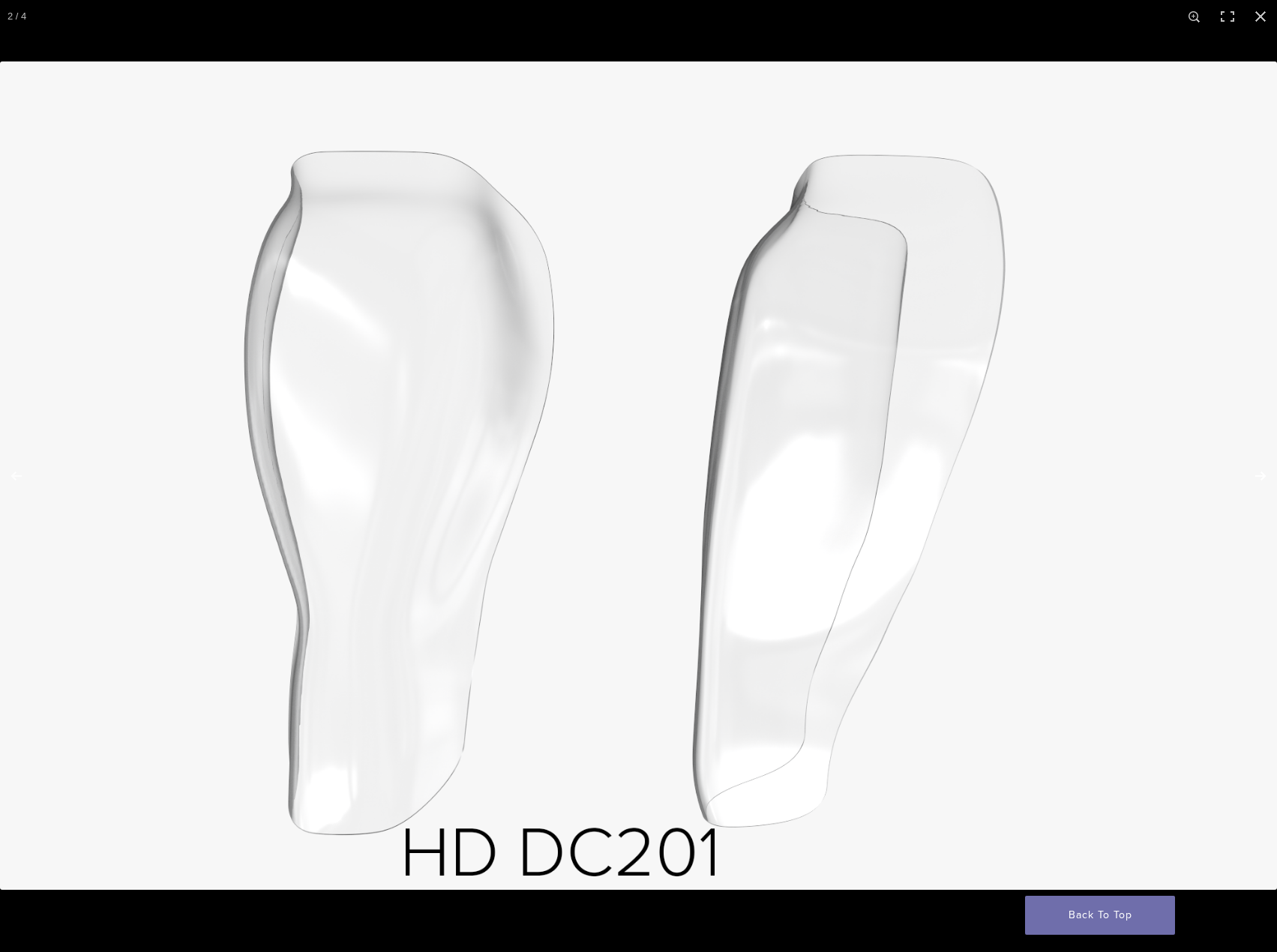
click at [1257, 465] on button "Next (arrow right)" at bounding box center [1251, 476] width 53 height 75
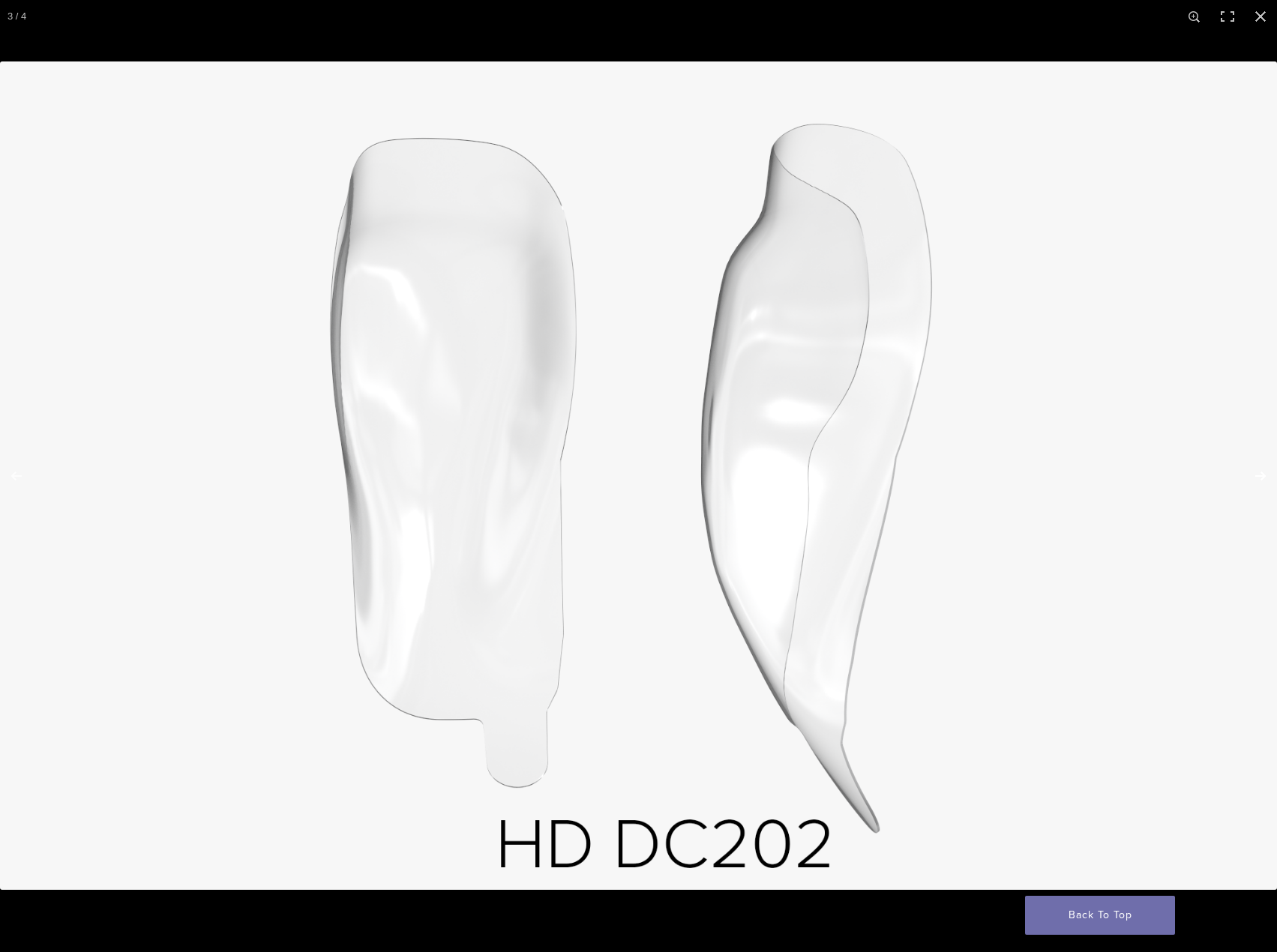
click at [1260, 462] on button "Next (arrow right)" at bounding box center [1251, 476] width 53 height 75
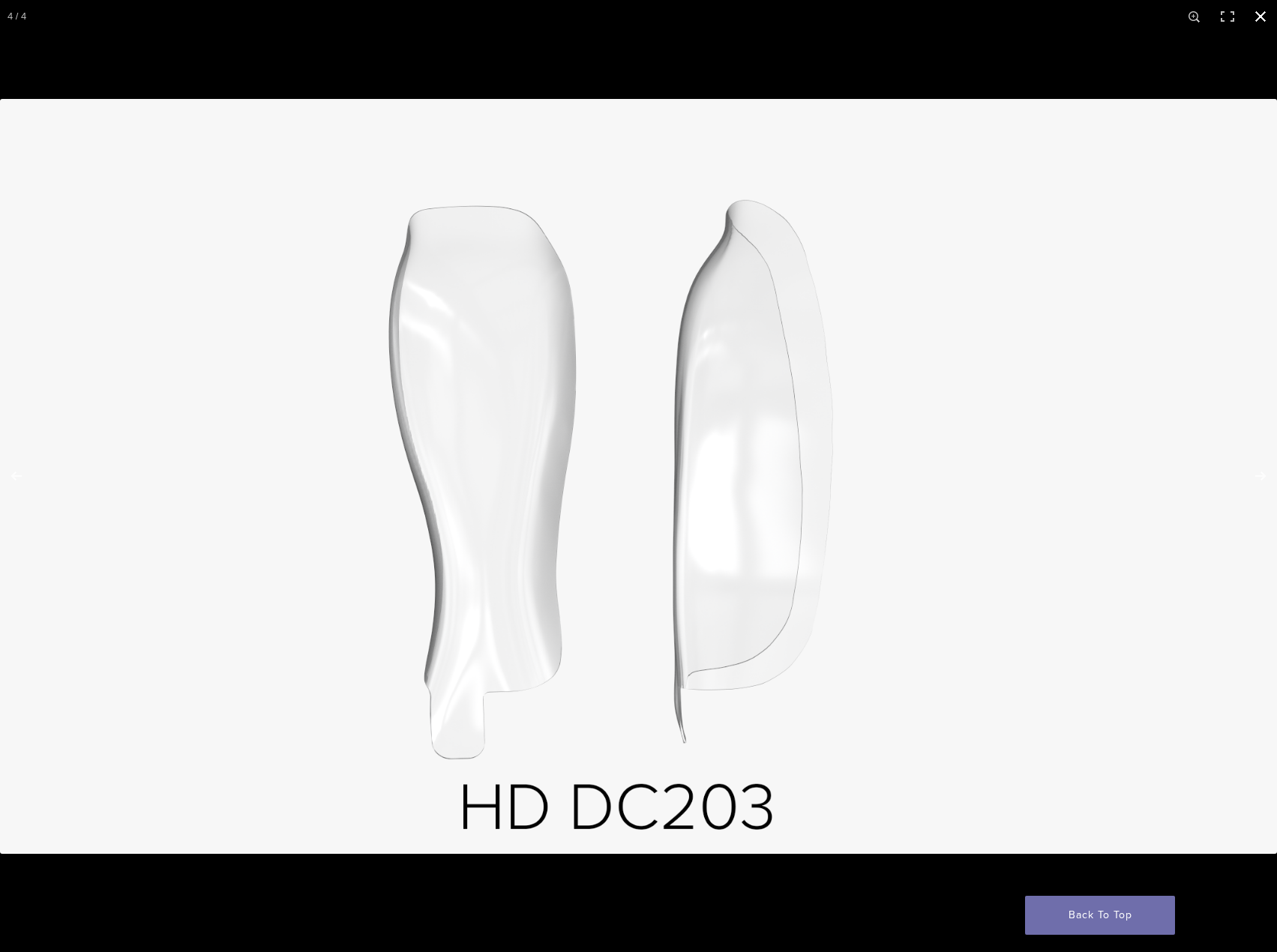
click at [1260, 18] on button "Close (Esc)" at bounding box center [1260, 16] width 33 height 33
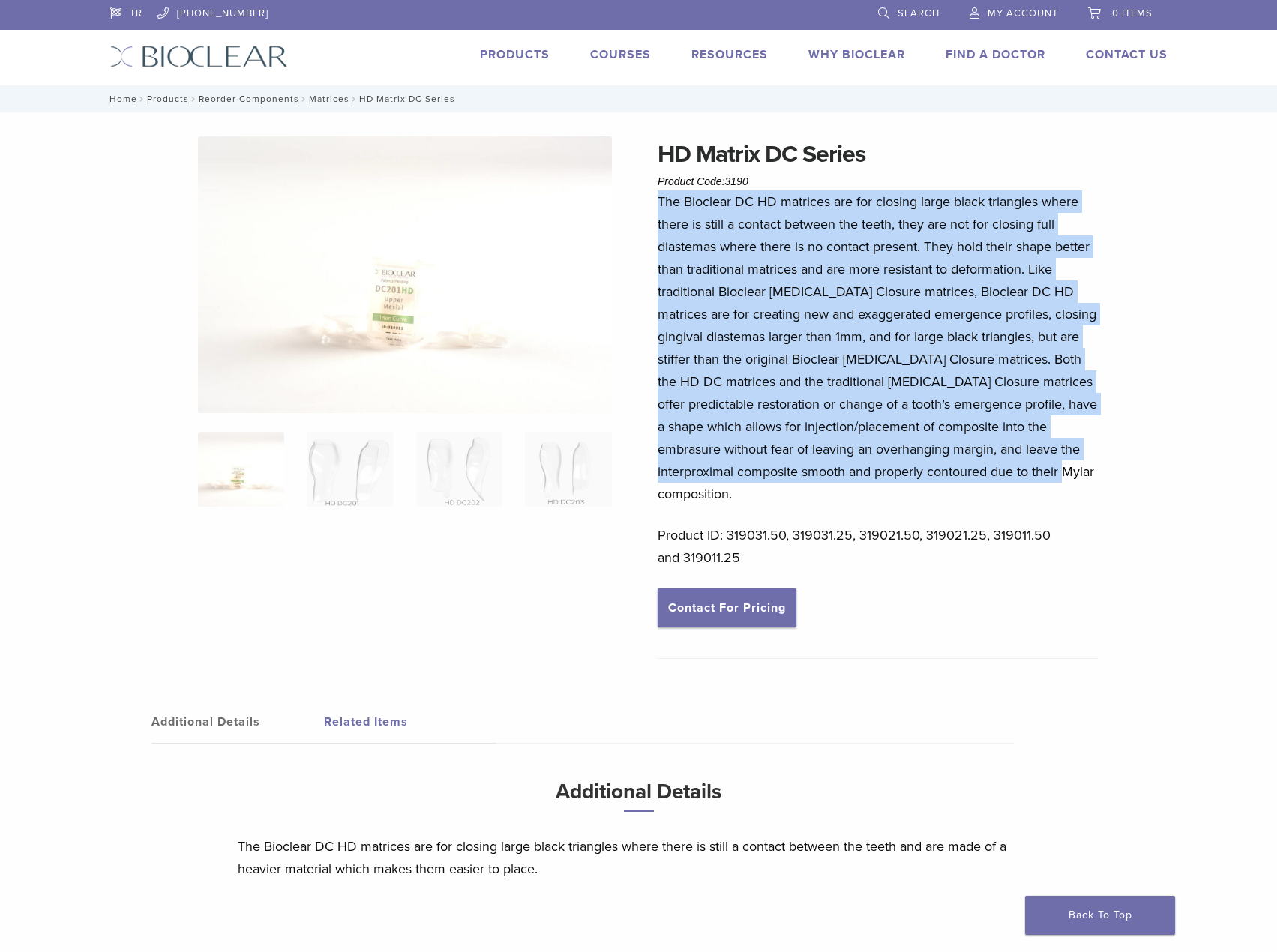
drag, startPoint x: 656, startPoint y: 202, endPoint x: 1110, endPoint y: 471, distance: 527.7
click at [1110, 471] on div "HD Matrix DC Series Product Code: 3190 $ 75.38 – $ 140.77 Price range: $75.38 t…" at bounding box center [638, 548] width 1079 height 824
copy p "The Bioclear DC HD matrices are for closing large black triangles where there i…"
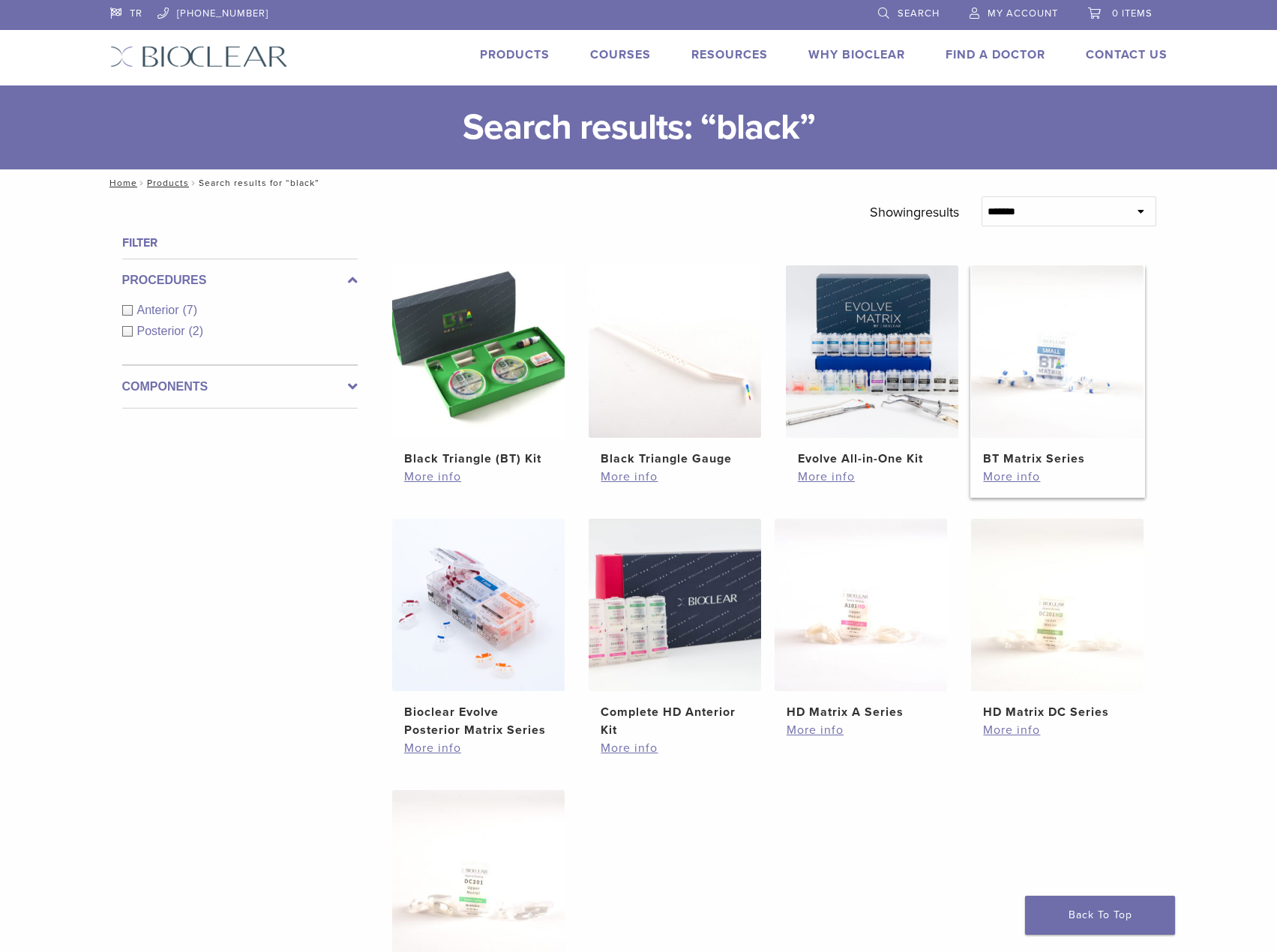
click at [1039, 394] on img at bounding box center [1057, 352] width 172 height 172
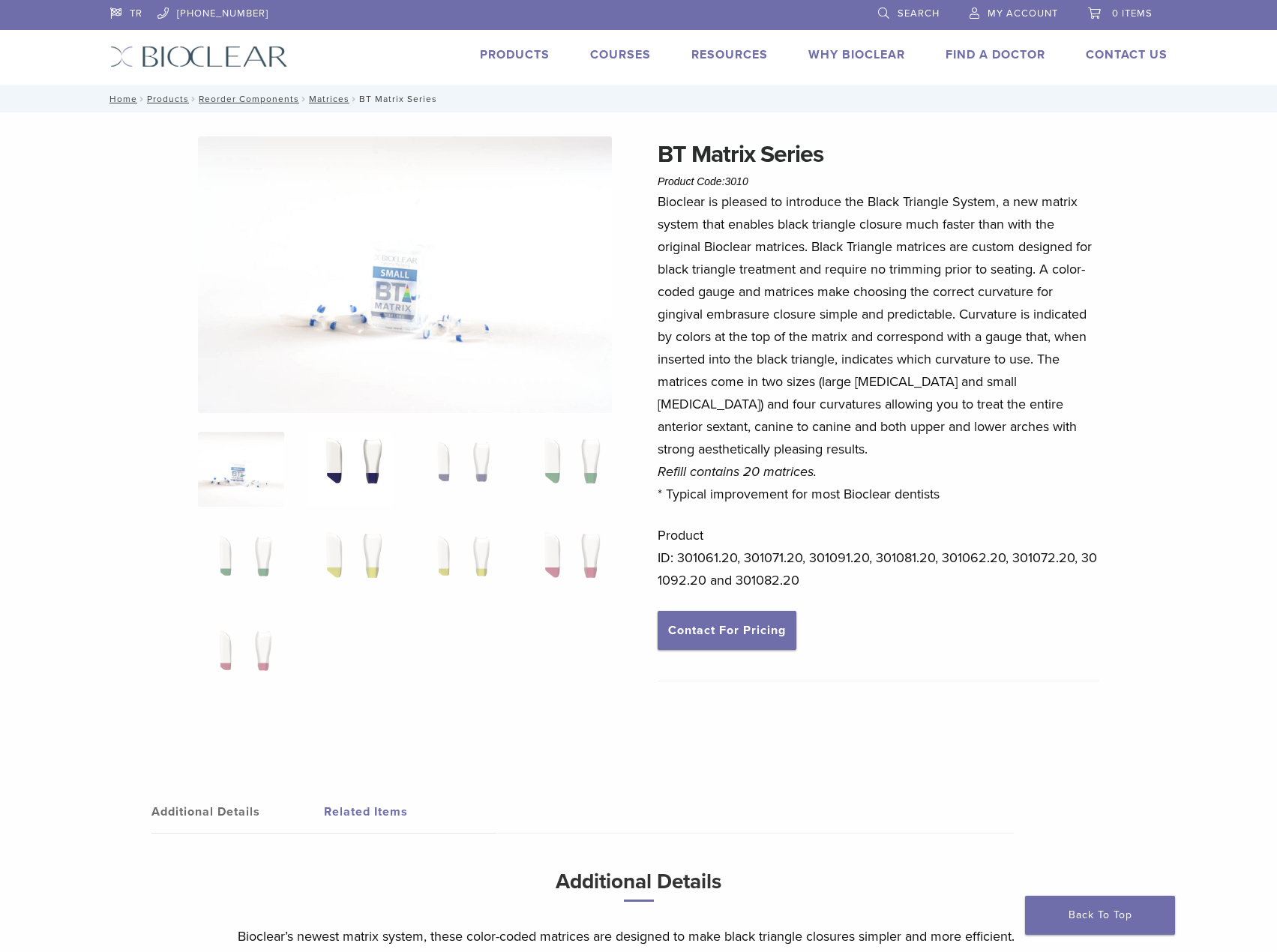
click at [354, 478] on img at bounding box center [349, 469] width 86 height 75
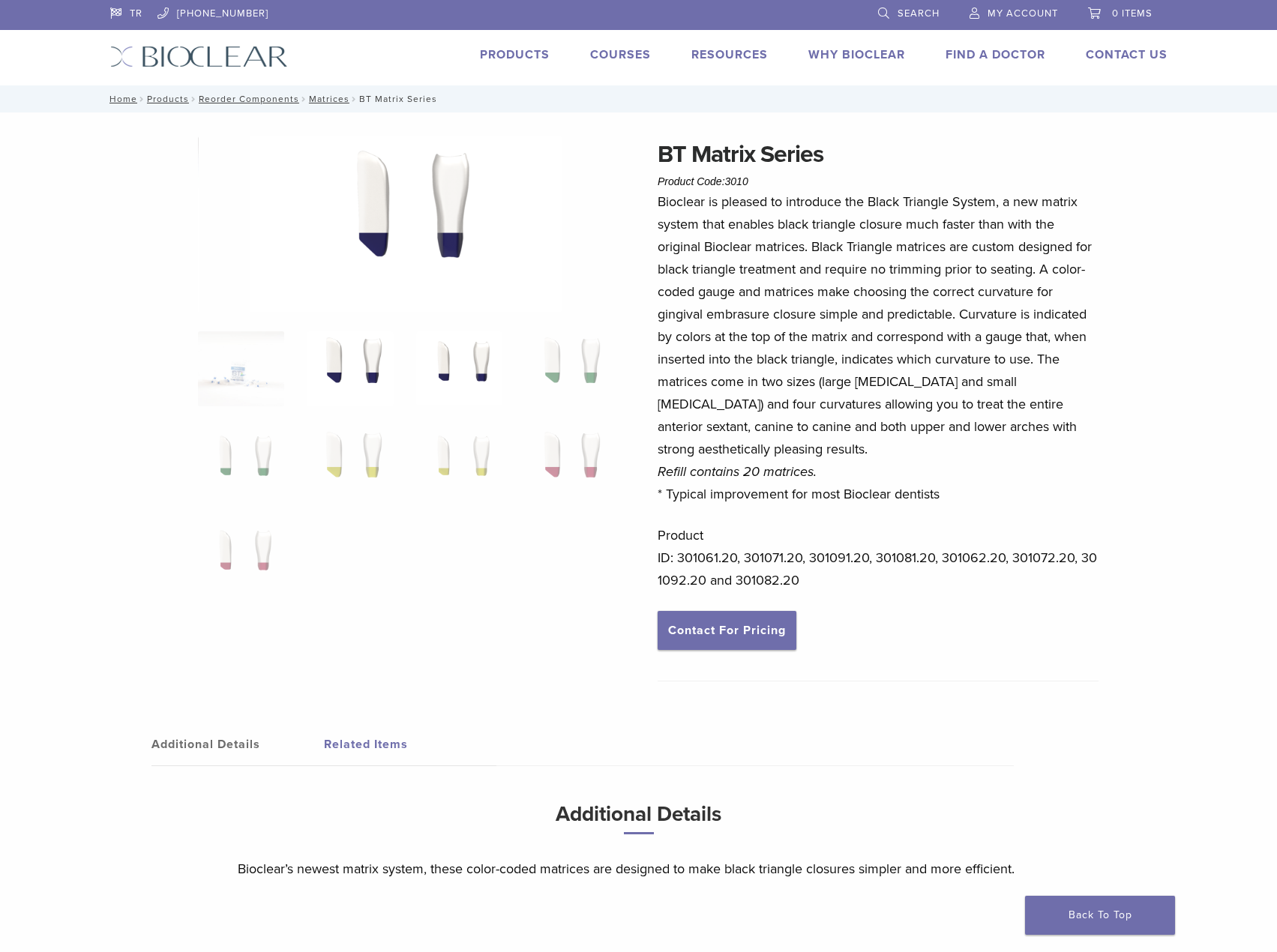
click at [473, 358] on img at bounding box center [458, 369] width 86 height 75
click at [378, 359] on img at bounding box center [349, 369] width 86 height 75
click at [389, 259] on img at bounding box center [406, 224] width 312 height 175
